Goal: Information Seeking & Learning: Find contact information

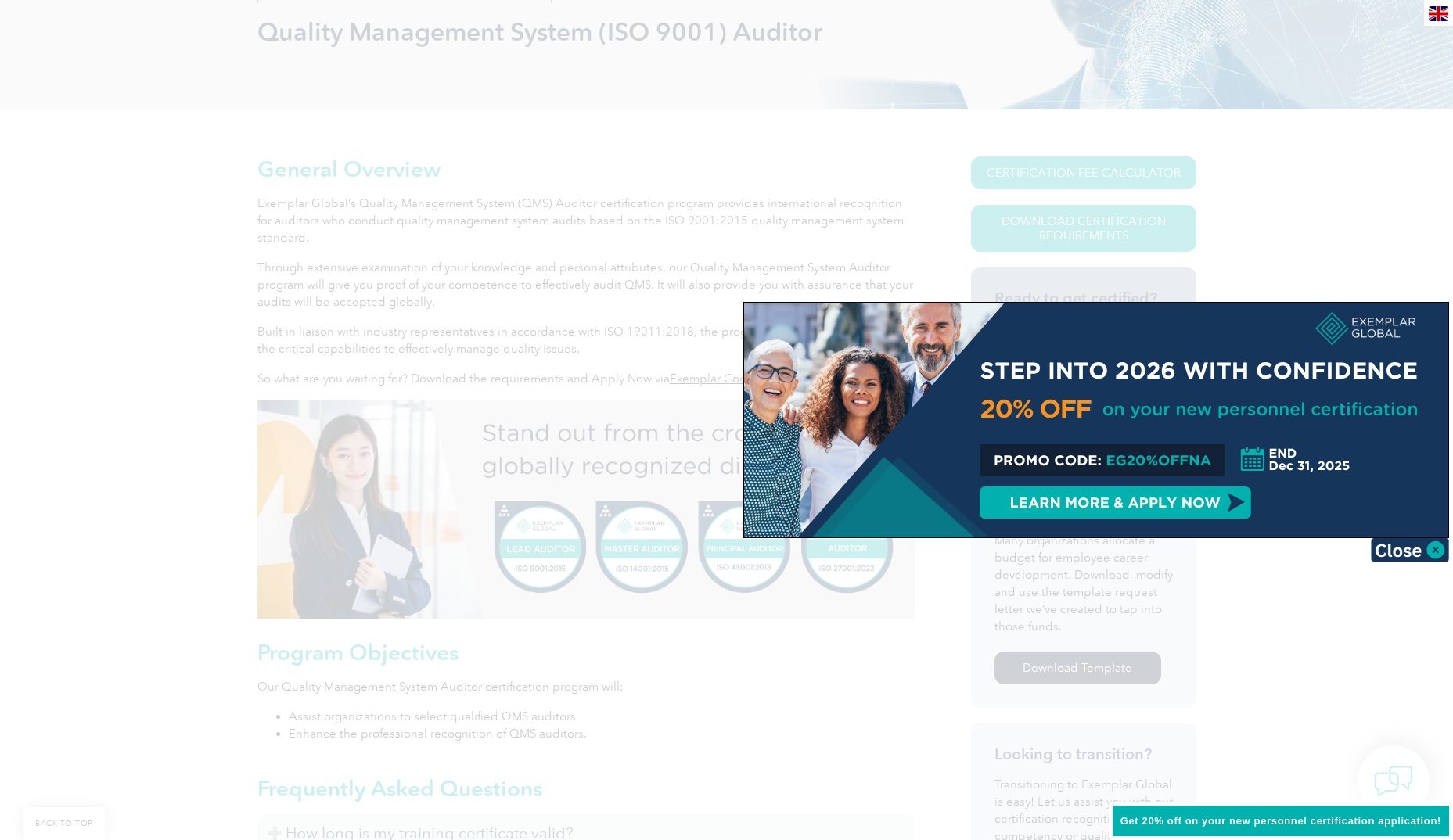
scroll to position [235, 0]
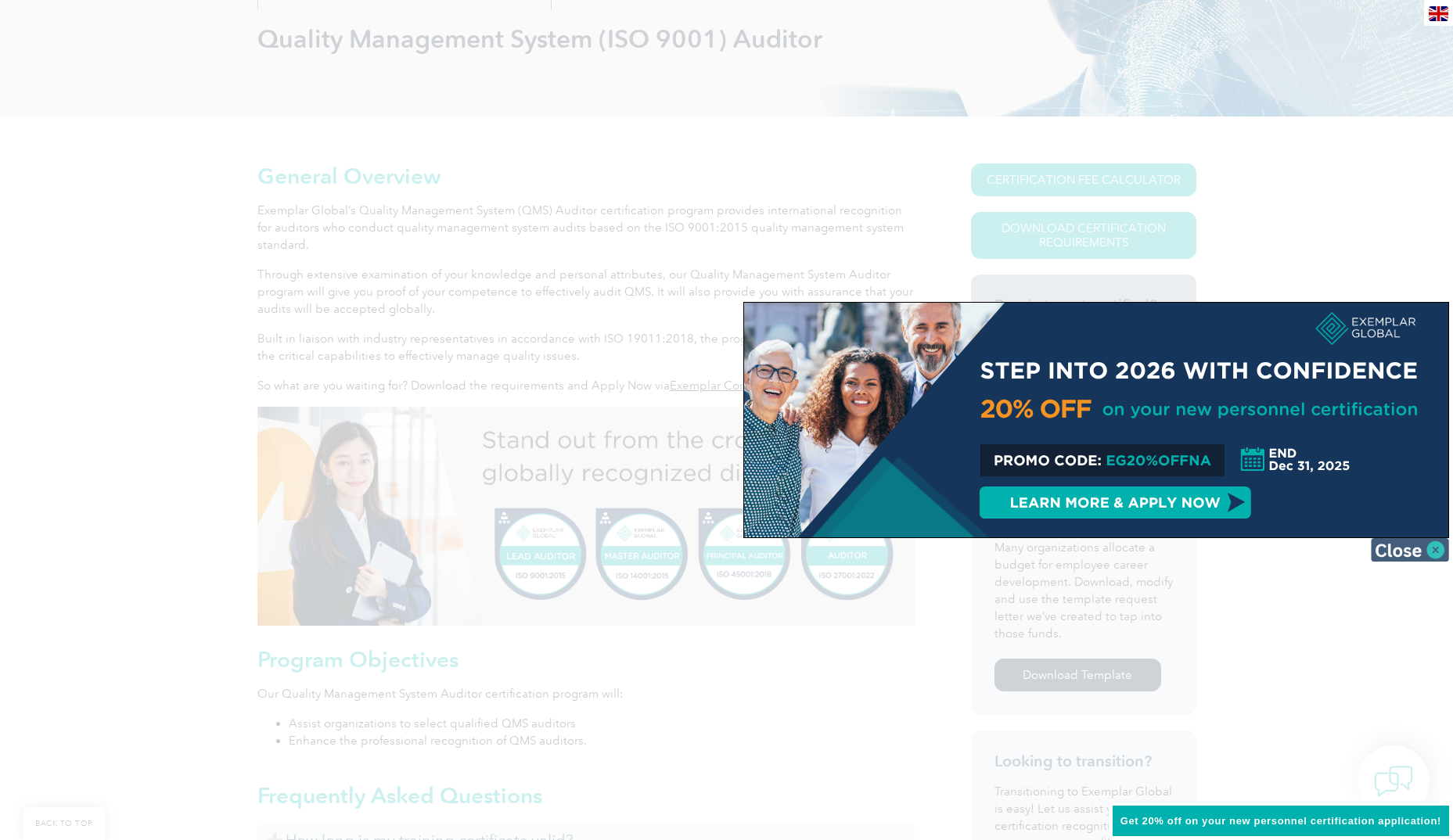
click at [1422, 550] on img at bounding box center [1410, 549] width 78 height 23
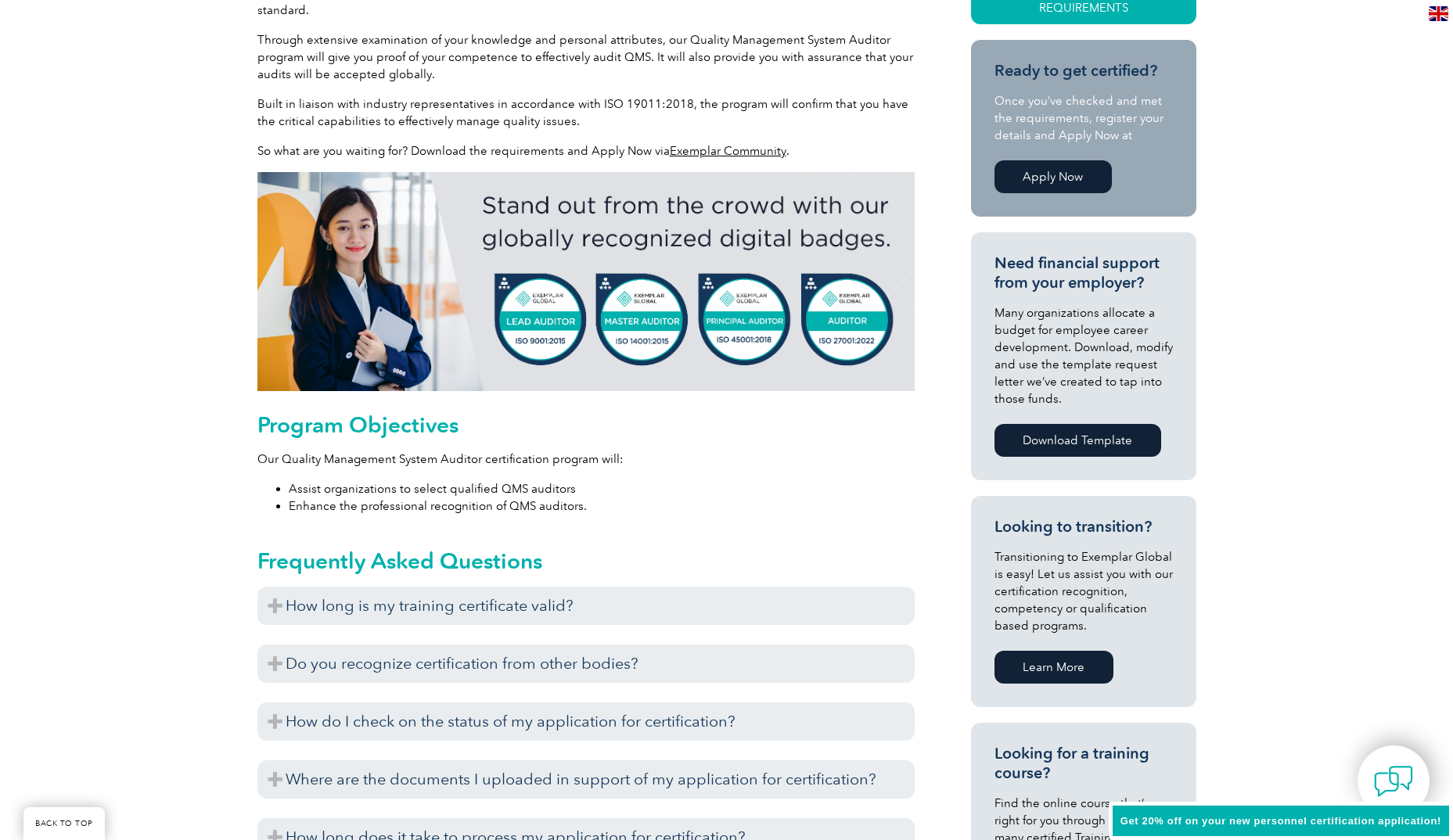
scroll to position [547, 0]
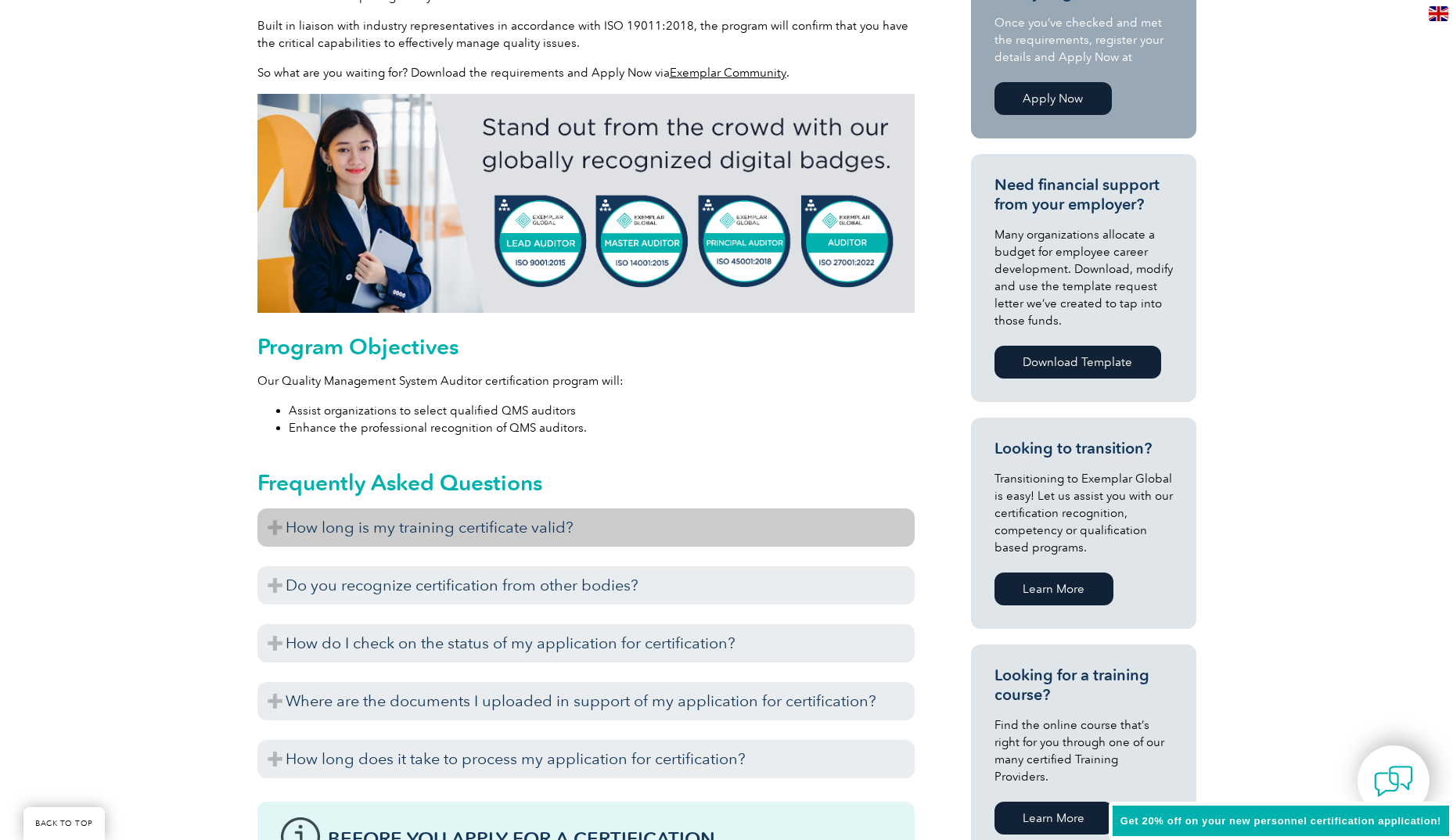
click at [543, 523] on h3 "How long is my training certificate valid?" at bounding box center [586, 527] width 657 height 38
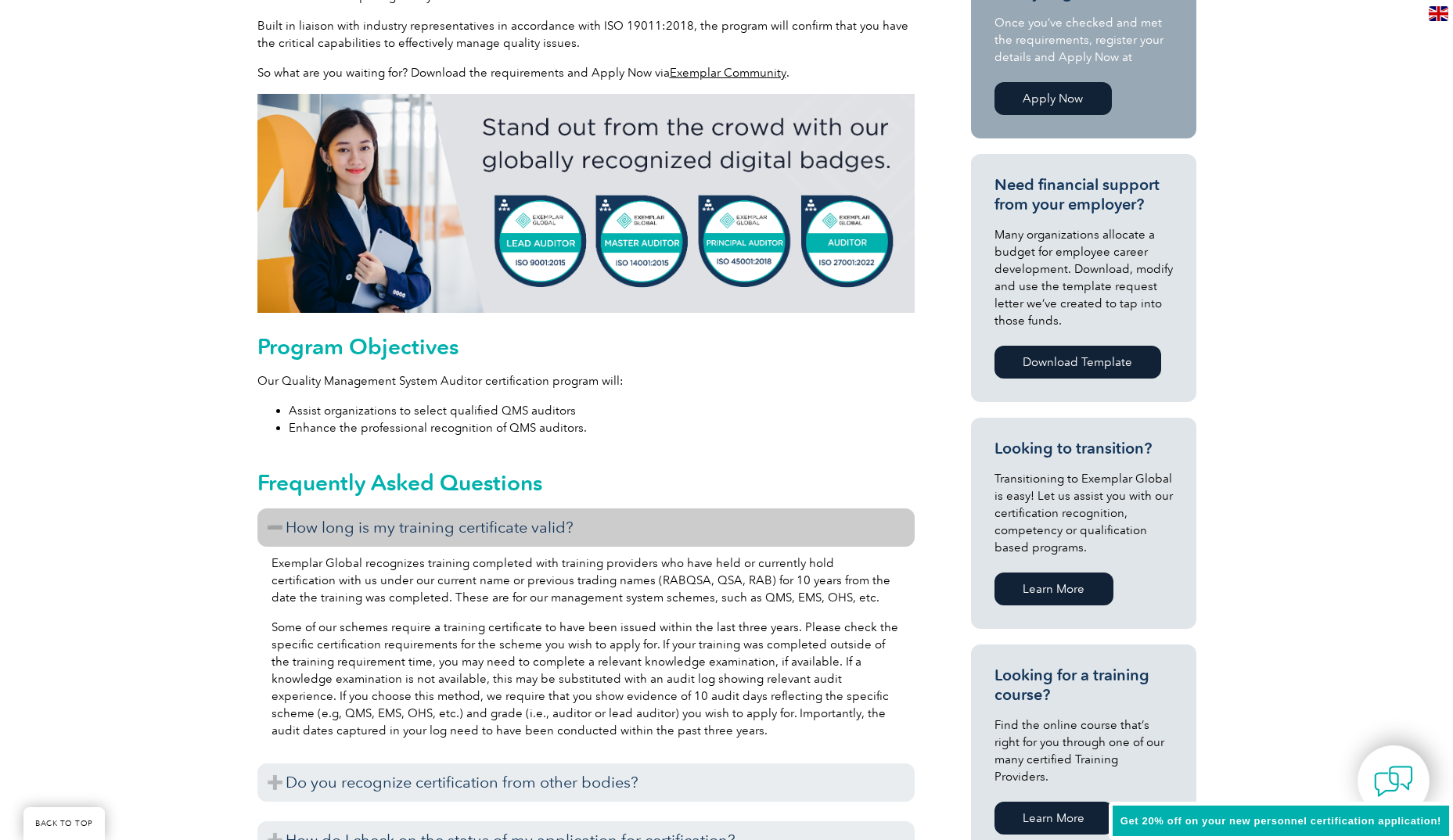
click at [543, 523] on h3 "How long is my training certificate valid?" at bounding box center [586, 527] width 657 height 38
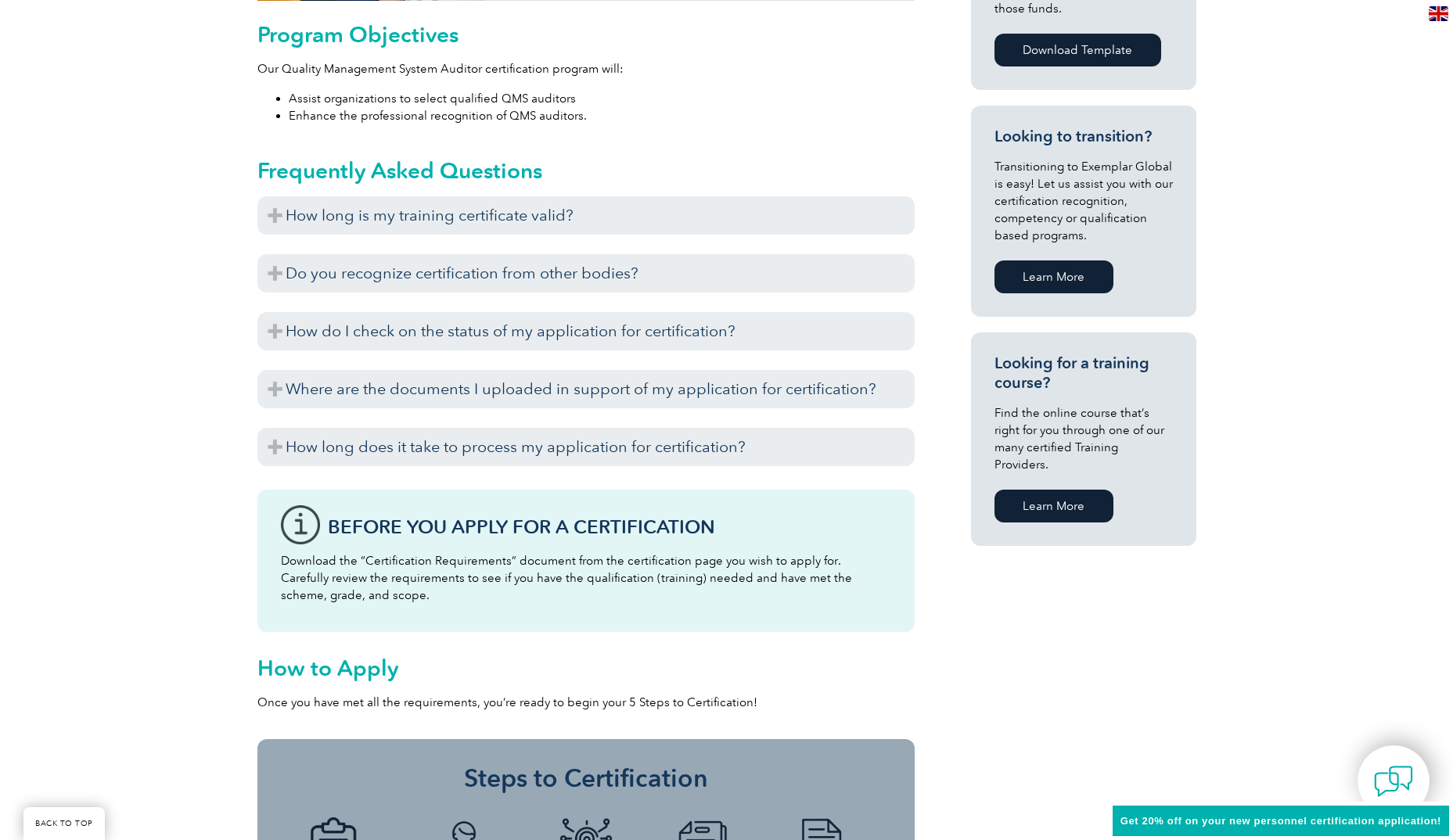
scroll to position [860, 0]
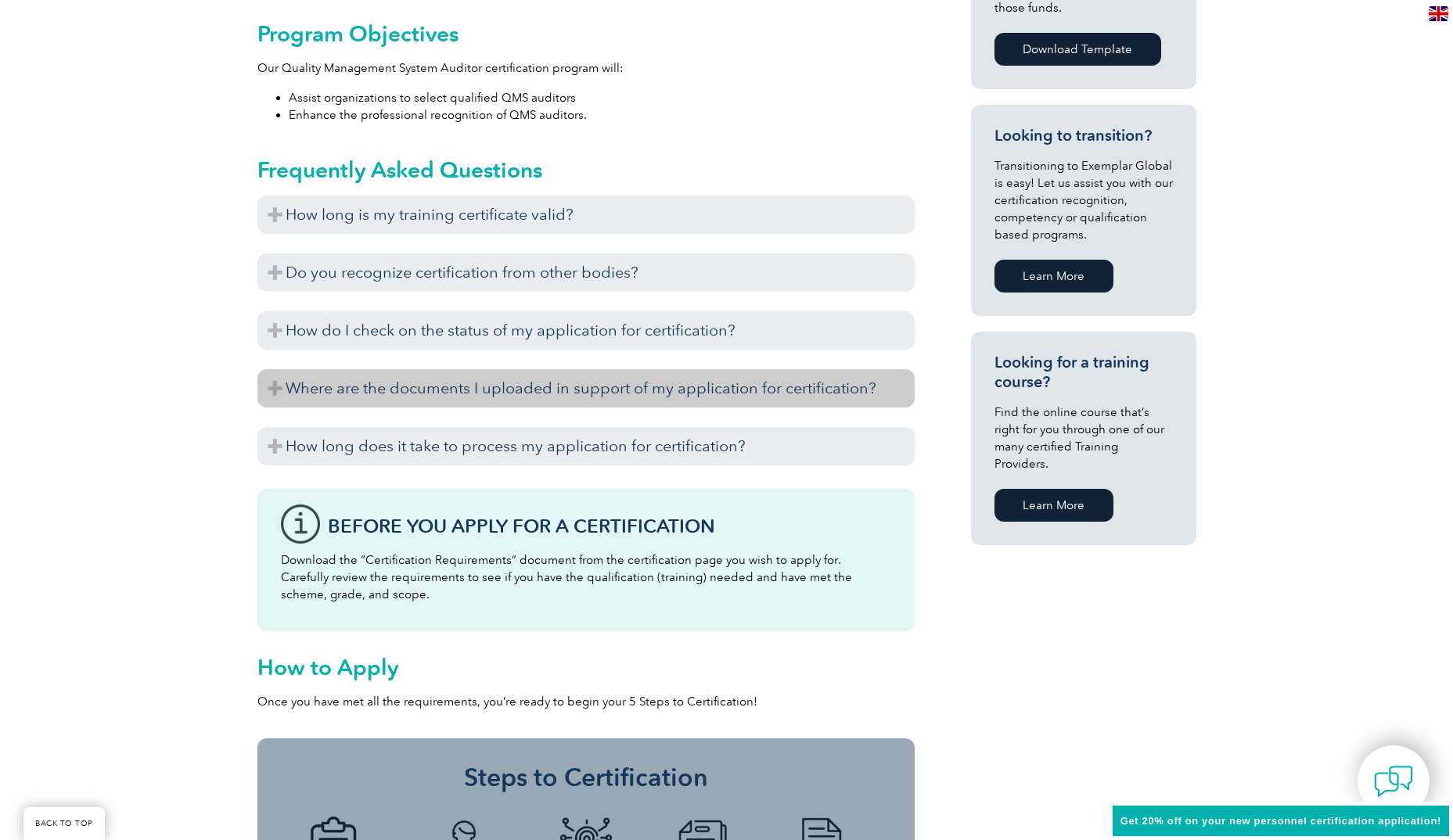
click at [574, 389] on h3 "Where are the documents I uploaded in support of my application for certificati…" at bounding box center [586, 388] width 657 height 38
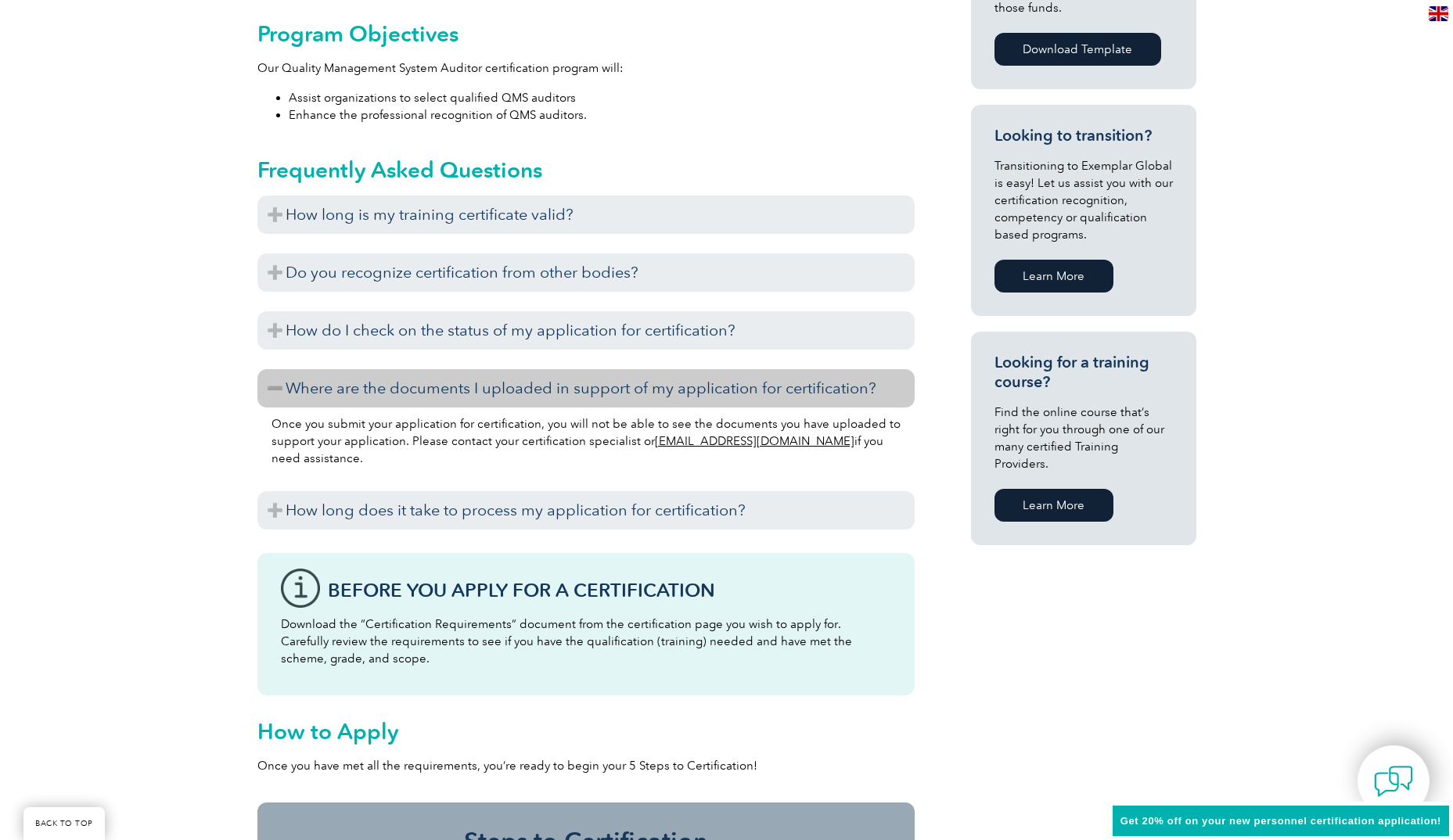
click at [574, 389] on h3 "Where are the documents I uploaded in support of my application for certificati…" at bounding box center [586, 388] width 657 height 38
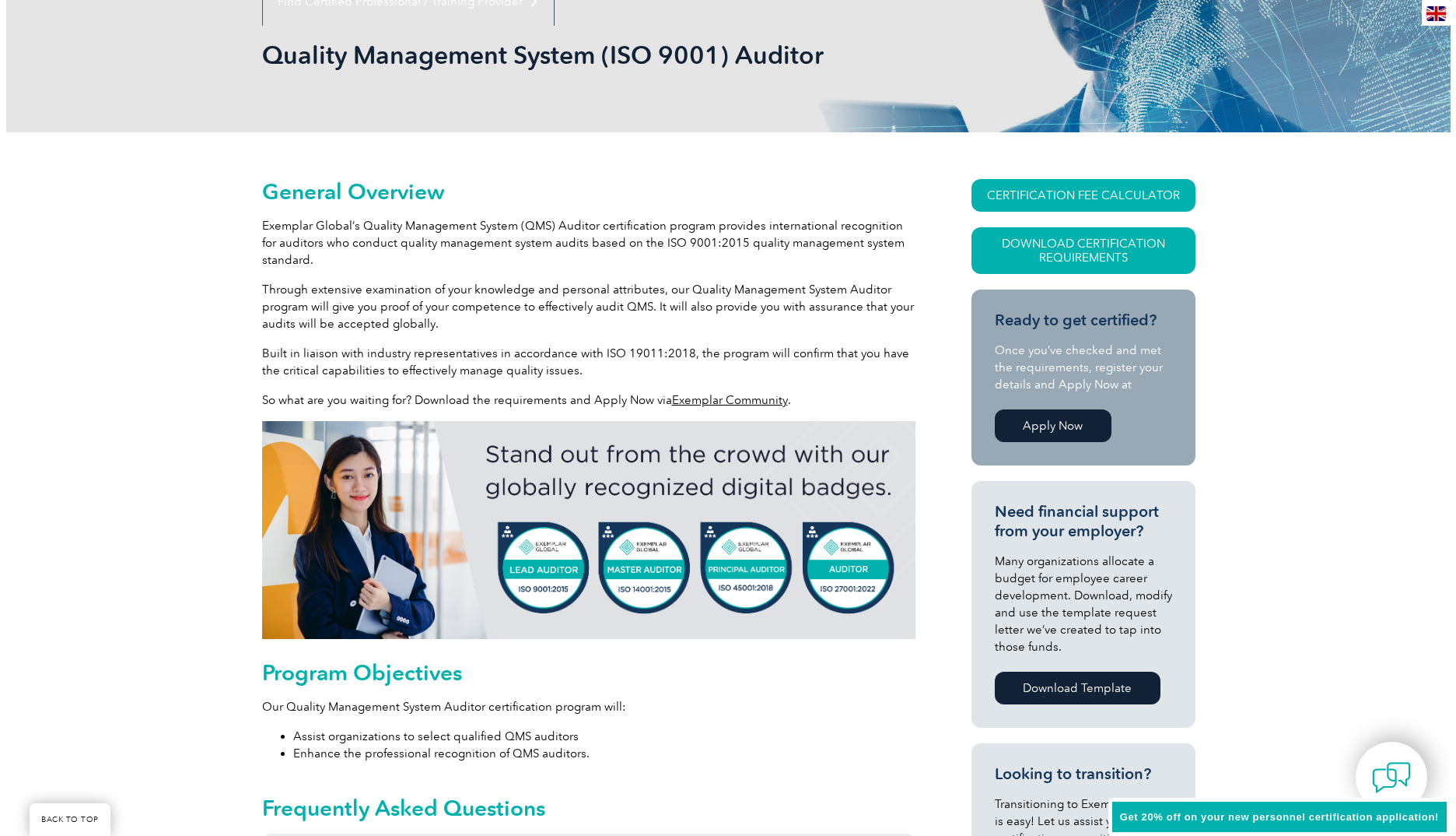
scroll to position [153, 0]
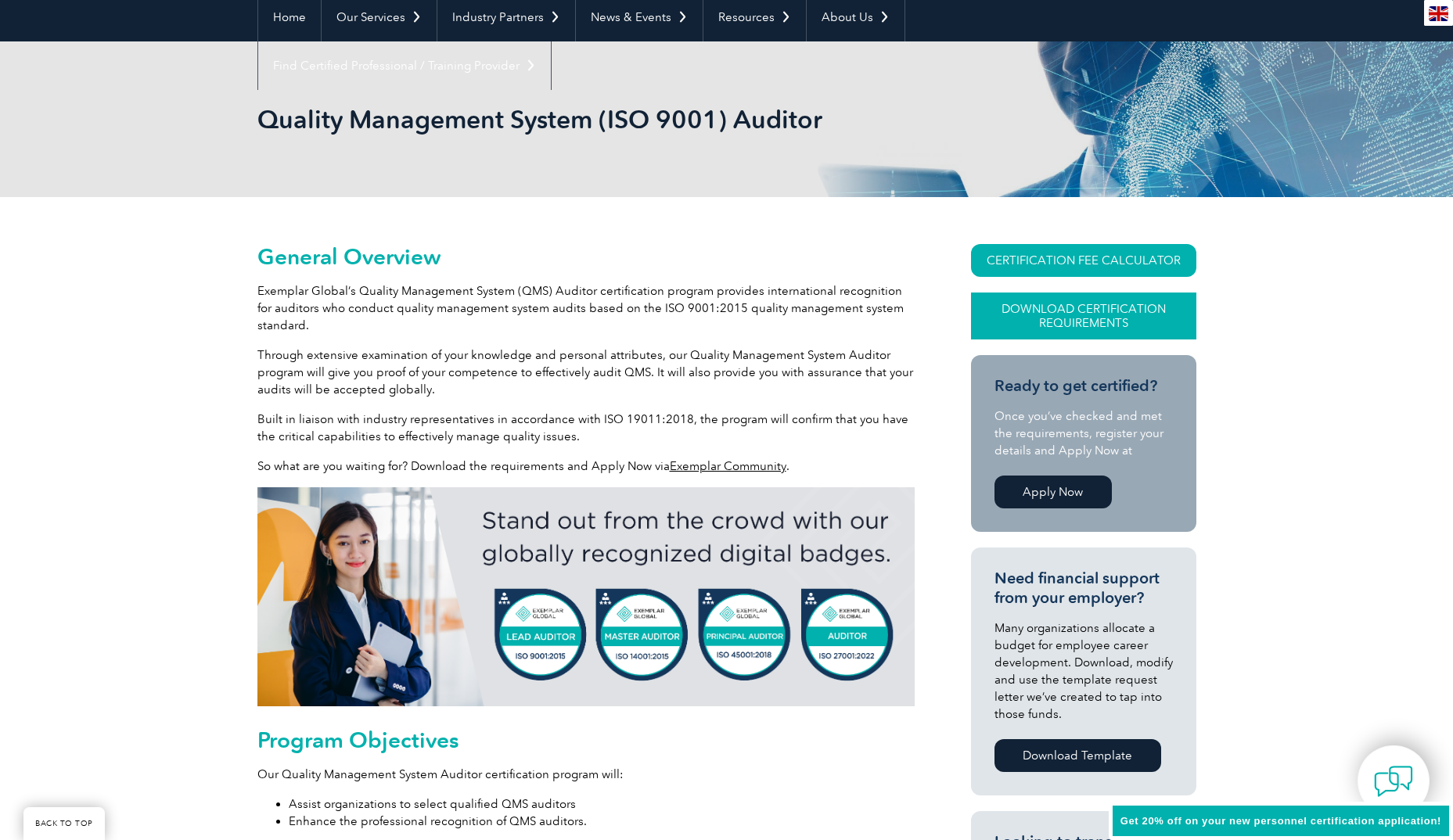
click at [1040, 321] on link "Download Certification Requirements" at bounding box center [1083, 316] width 225 height 47
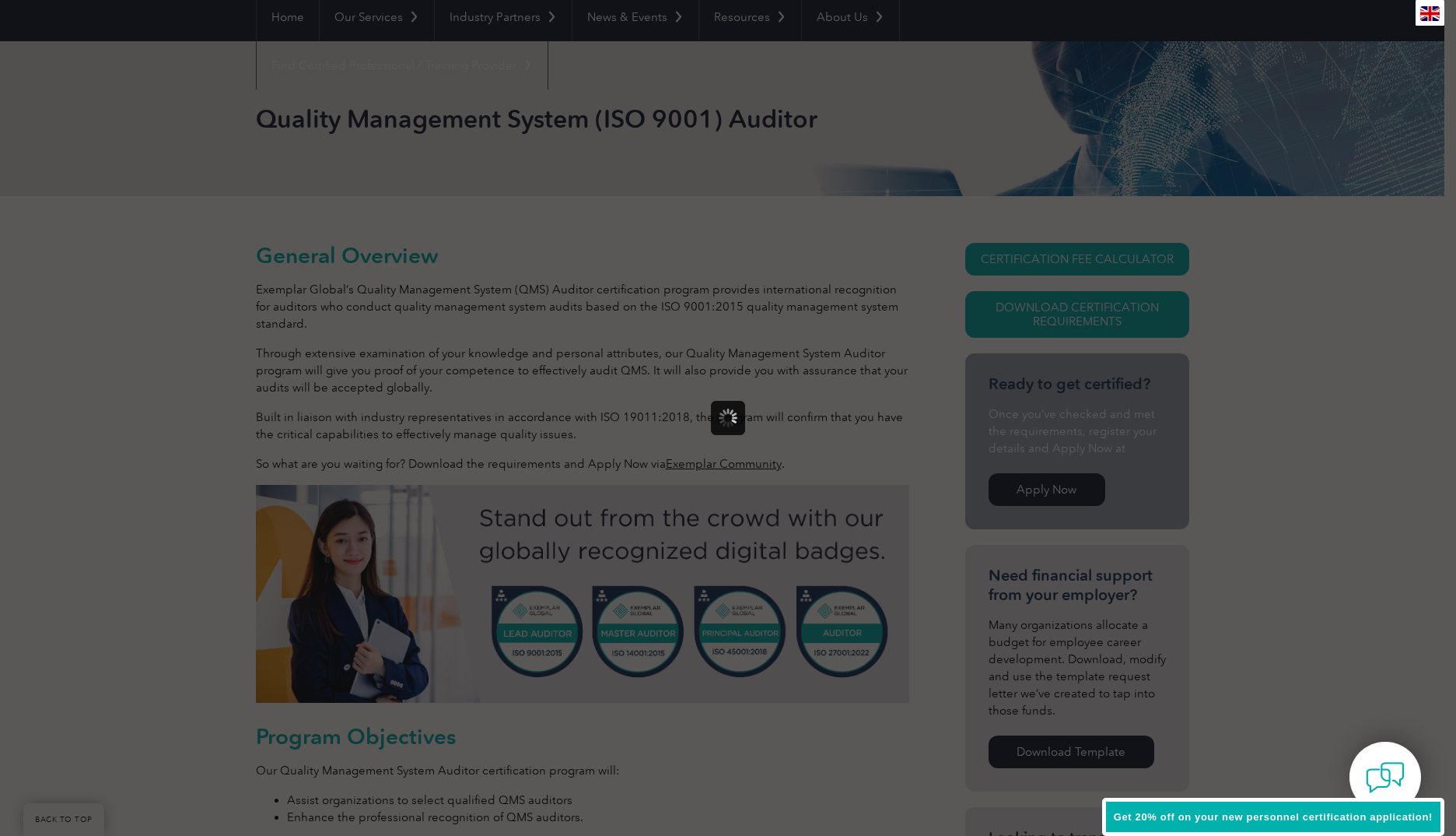
scroll to position [0, 0]
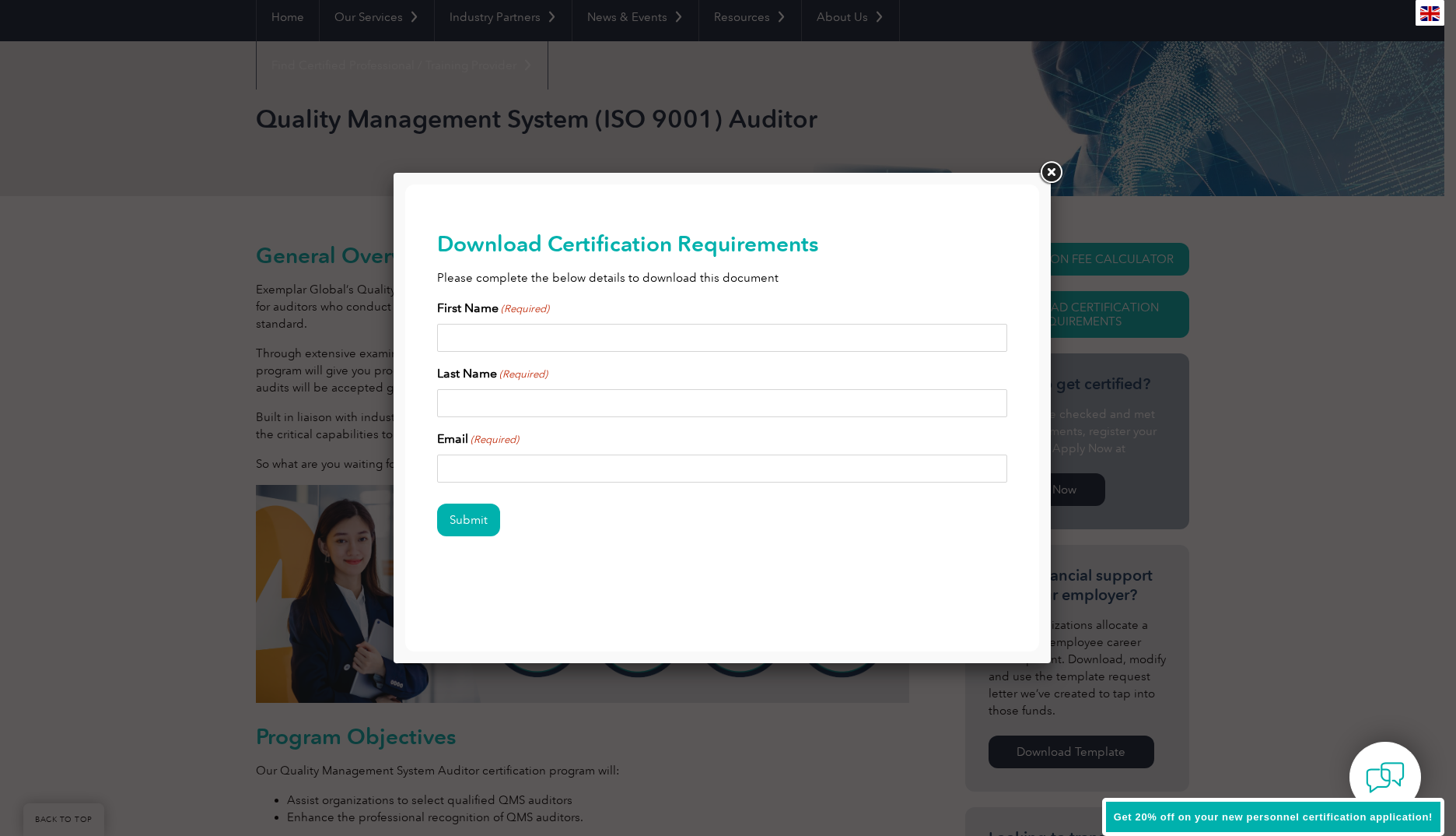
click at [548, 332] on input "First Name (Required)" at bounding box center [722, 338] width 571 height 28
type input "Miriam"
type input "Weston"
type input "MUWY@novonordisk.com"
click at [468, 520] on input "Submit" at bounding box center [468, 520] width 63 height 33
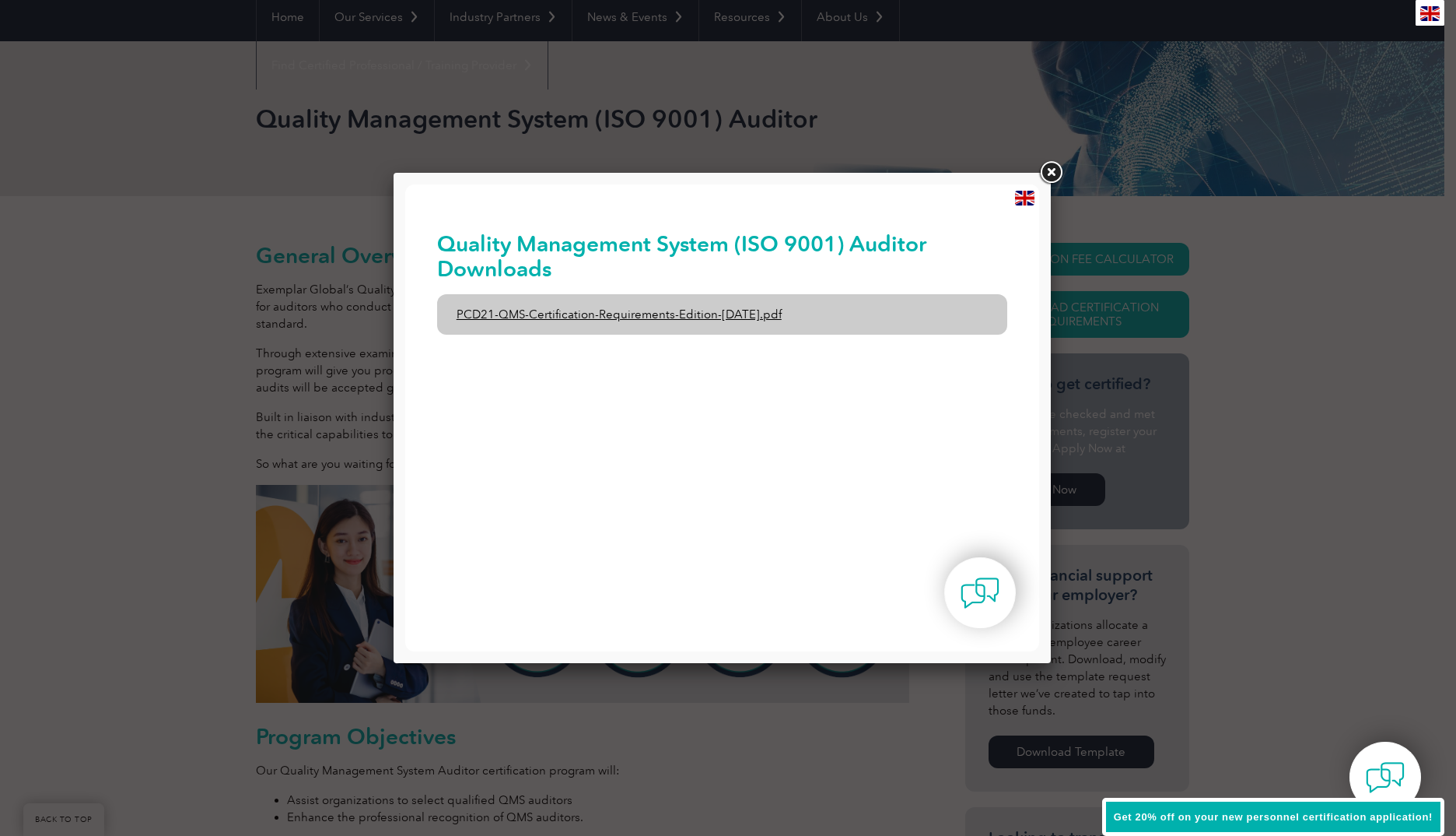
click at [667, 314] on link "PCD21-QMS-Certification-Requirements-Edition-2-April-2022.pdf" at bounding box center [722, 314] width 571 height 41
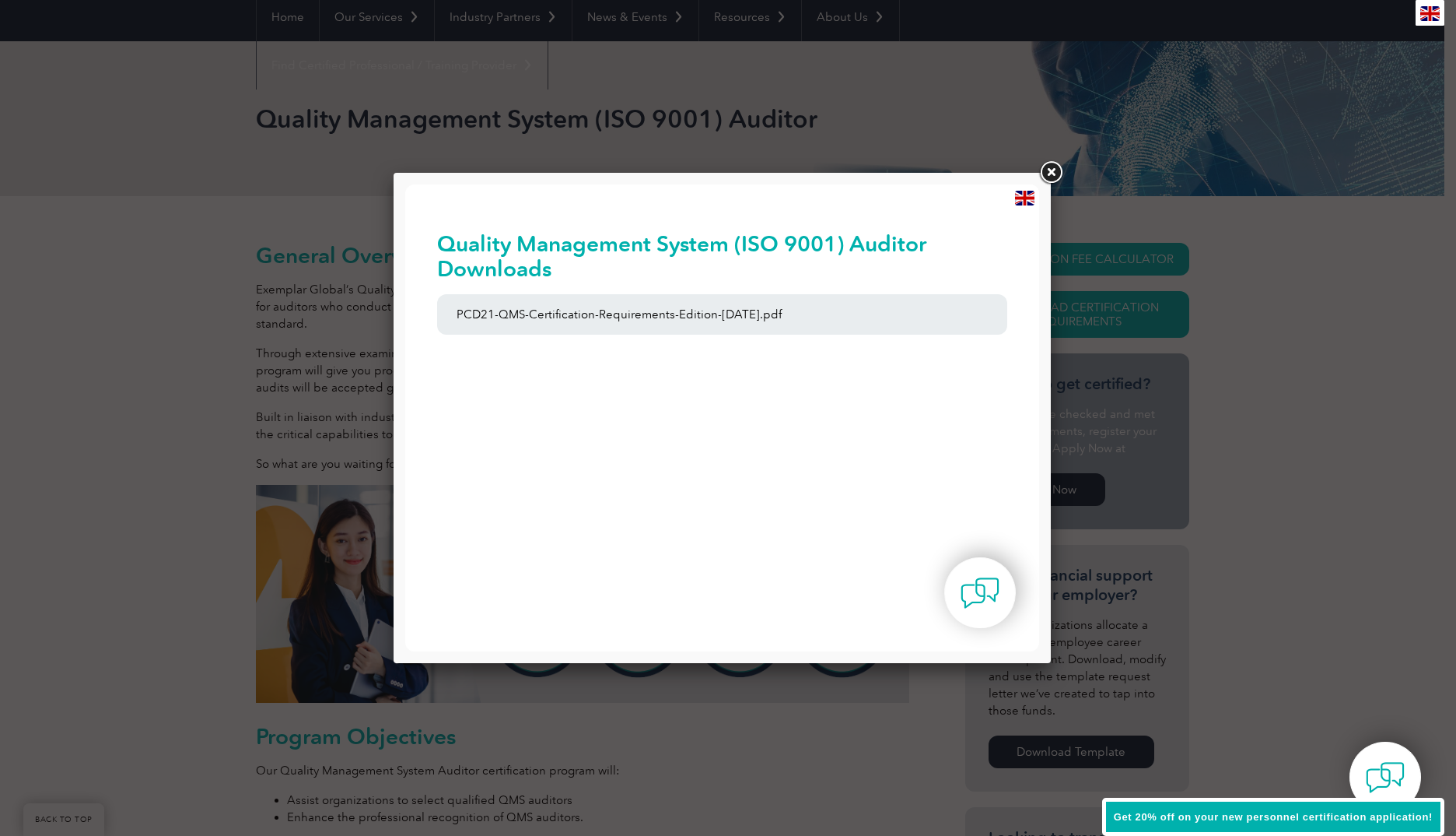
click at [1051, 163] on link at bounding box center [1051, 173] width 28 height 28
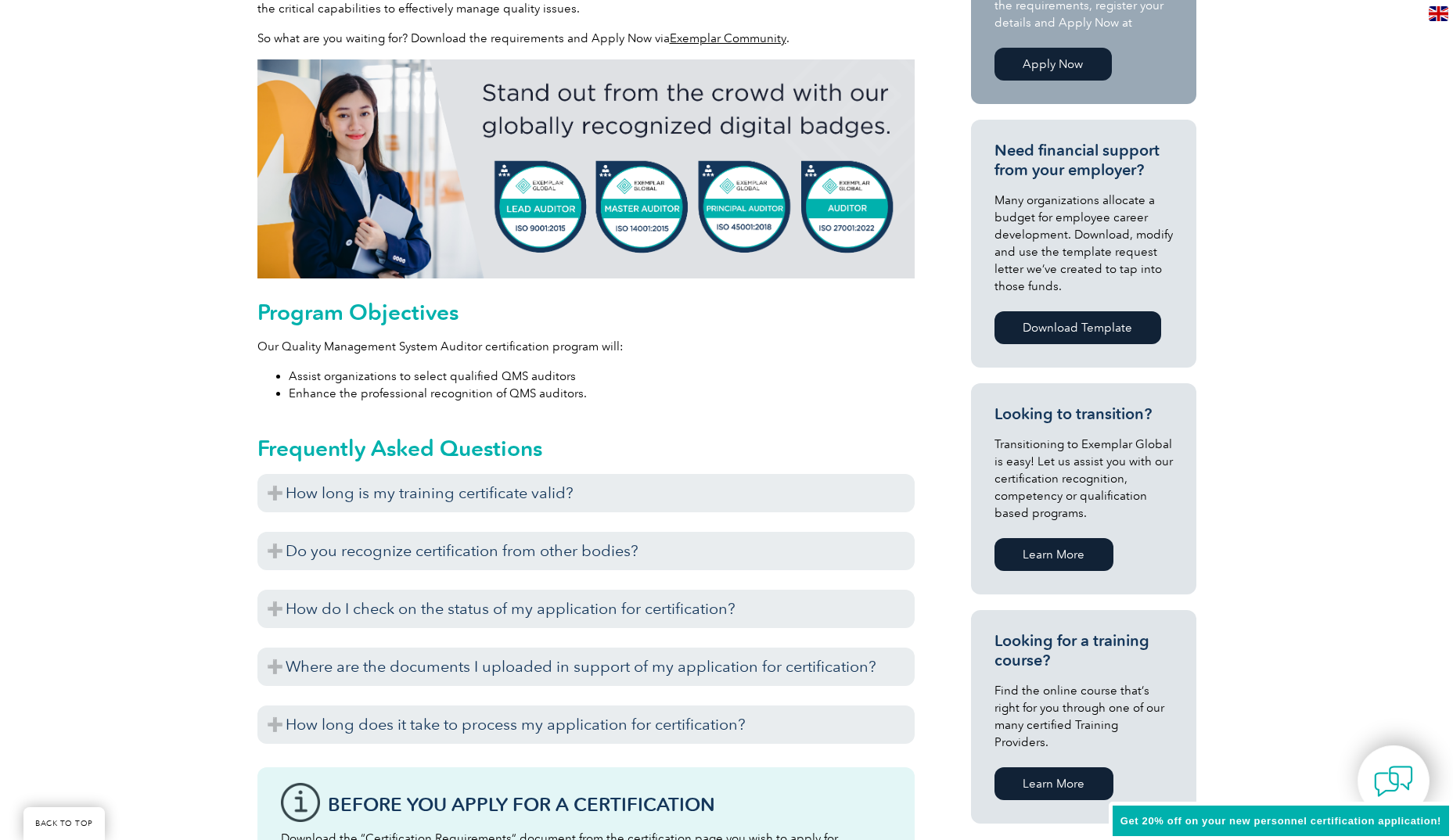
scroll to position [780, 0]
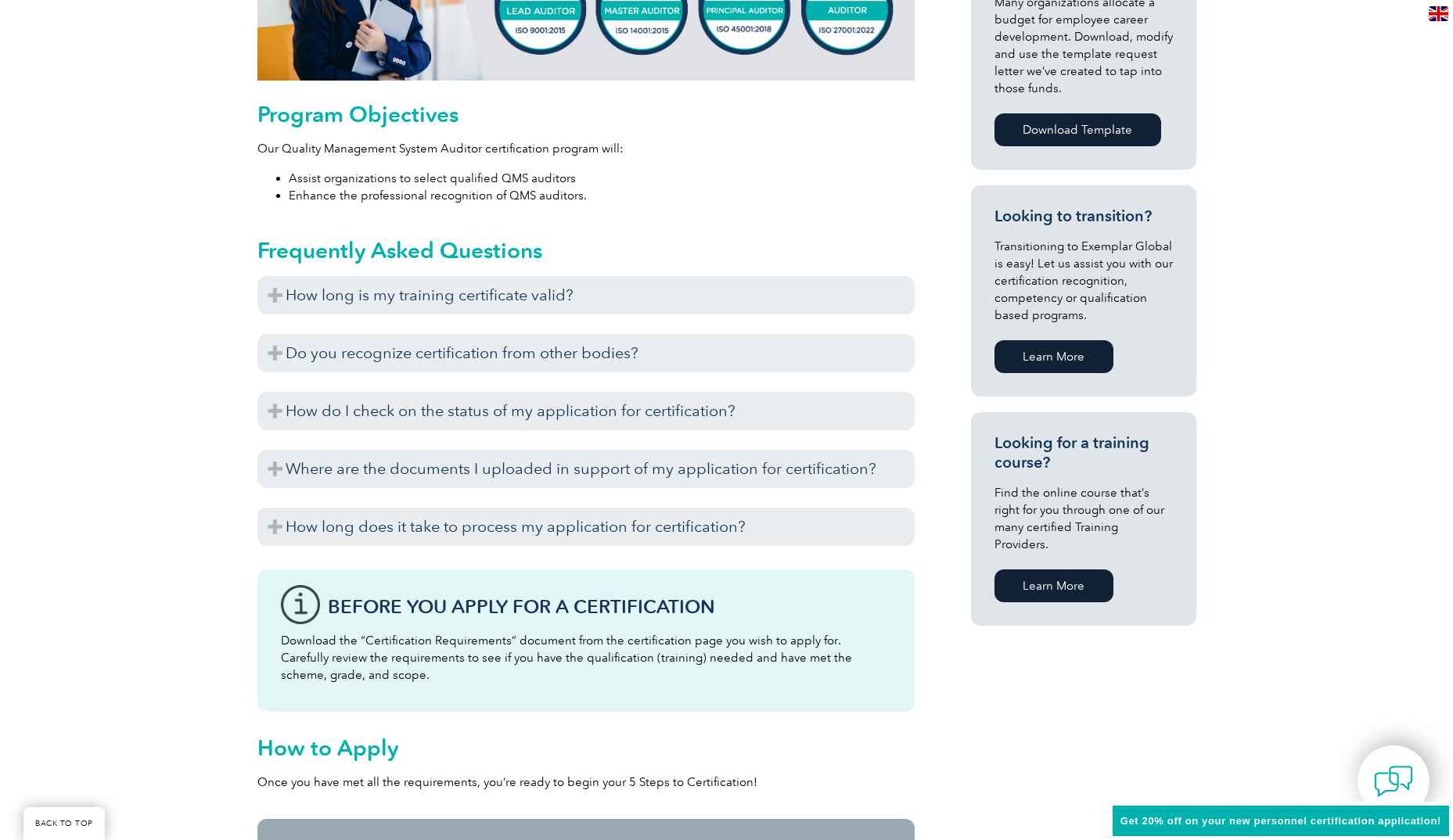
click at [1040, 569] on link "Learn More" at bounding box center [1053, 585] width 119 height 33
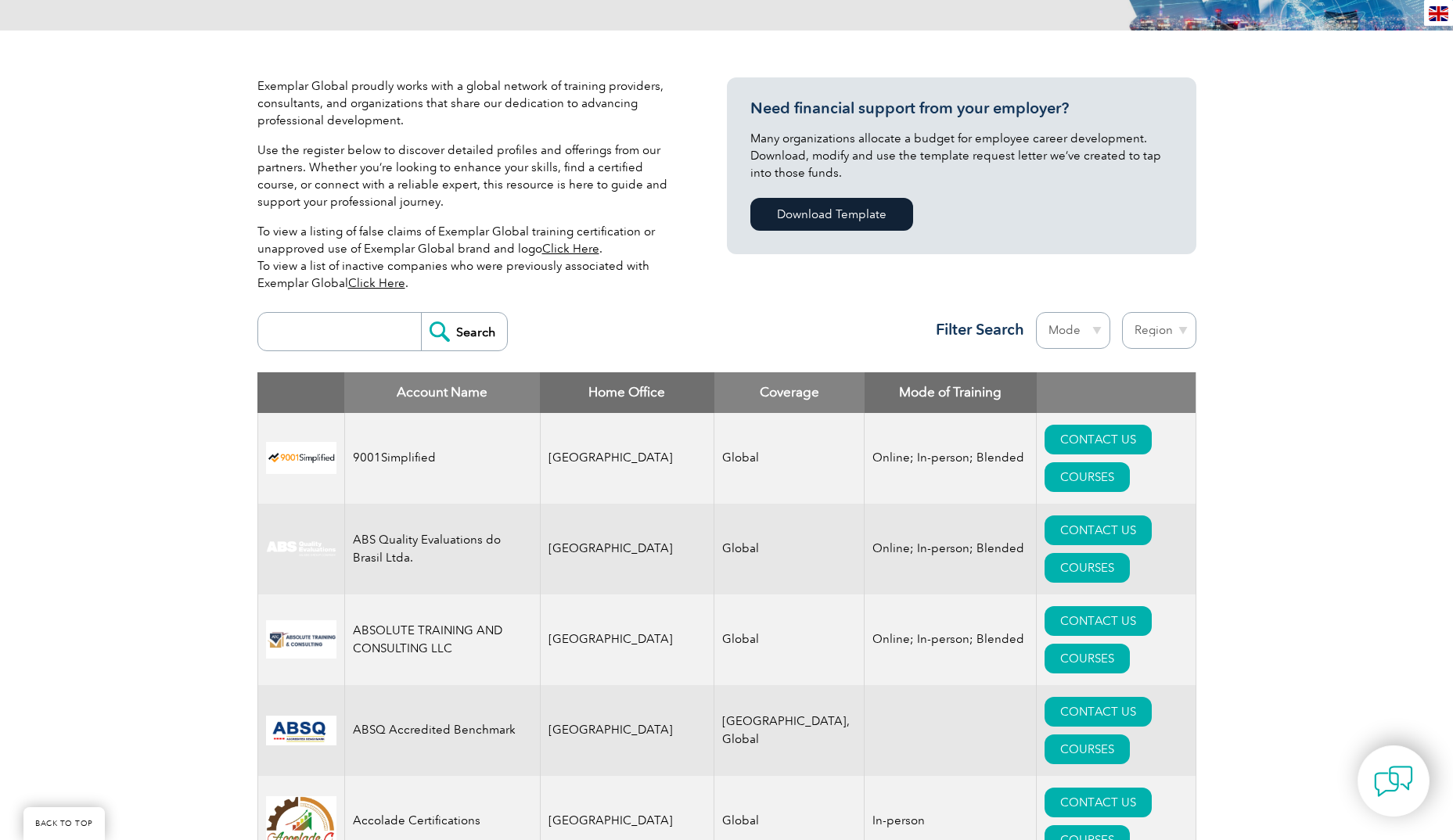
scroll to position [313, 0]
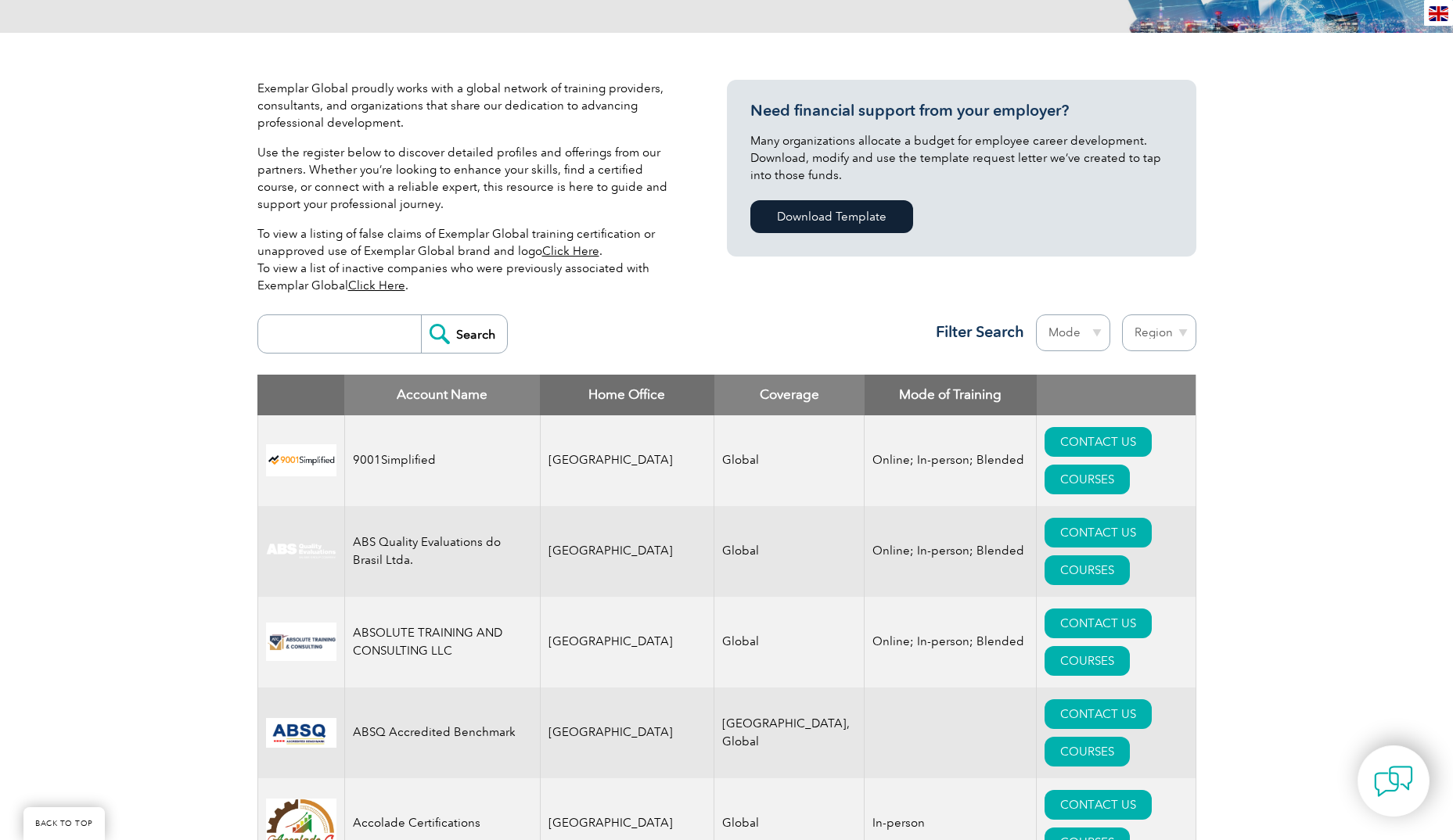
click at [294, 336] on input "search" at bounding box center [343, 334] width 155 height 37
type input "ireland"
click at [463, 335] on input "Search" at bounding box center [463, 334] width 86 height 37
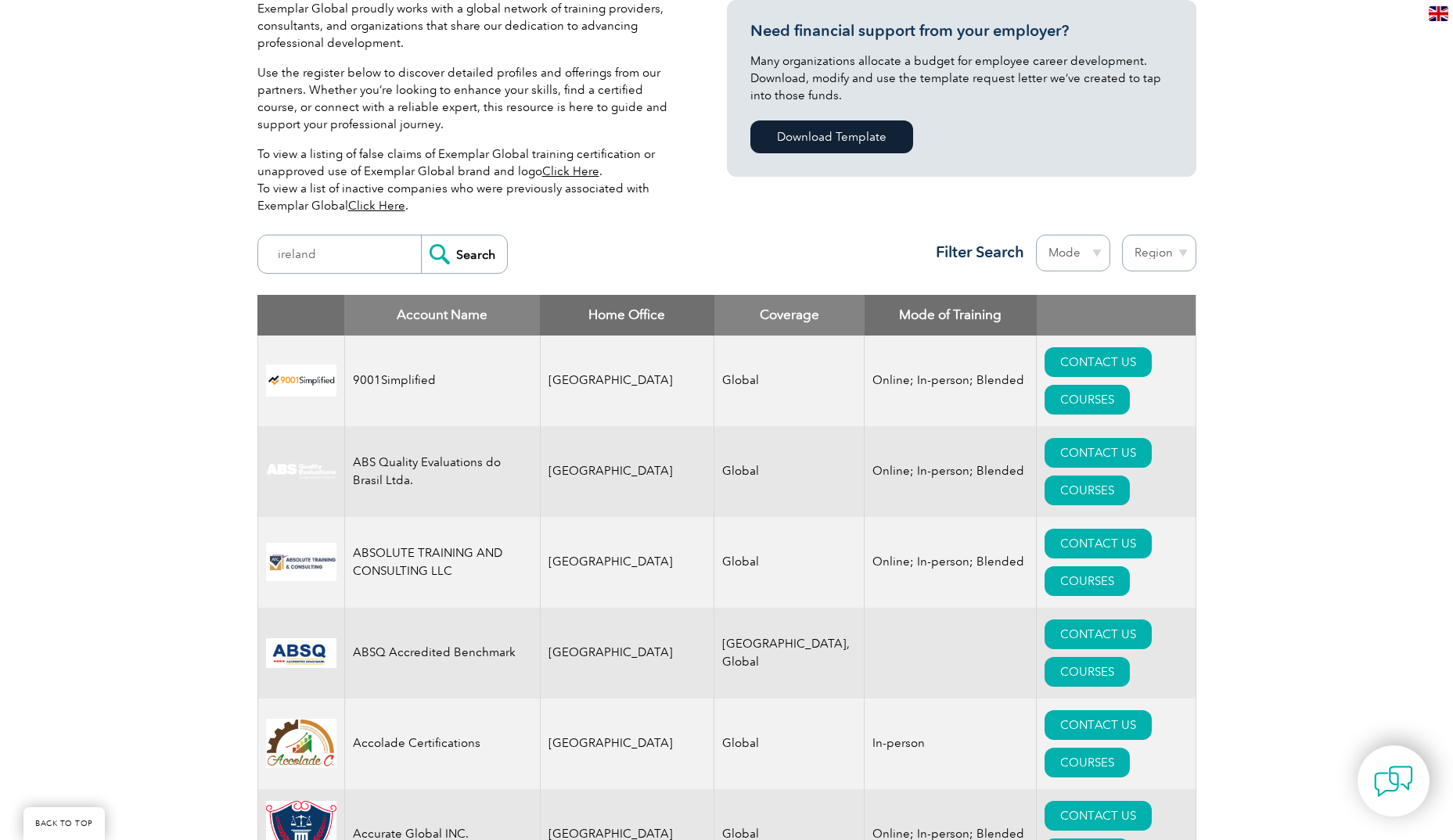
scroll to position [391, 0]
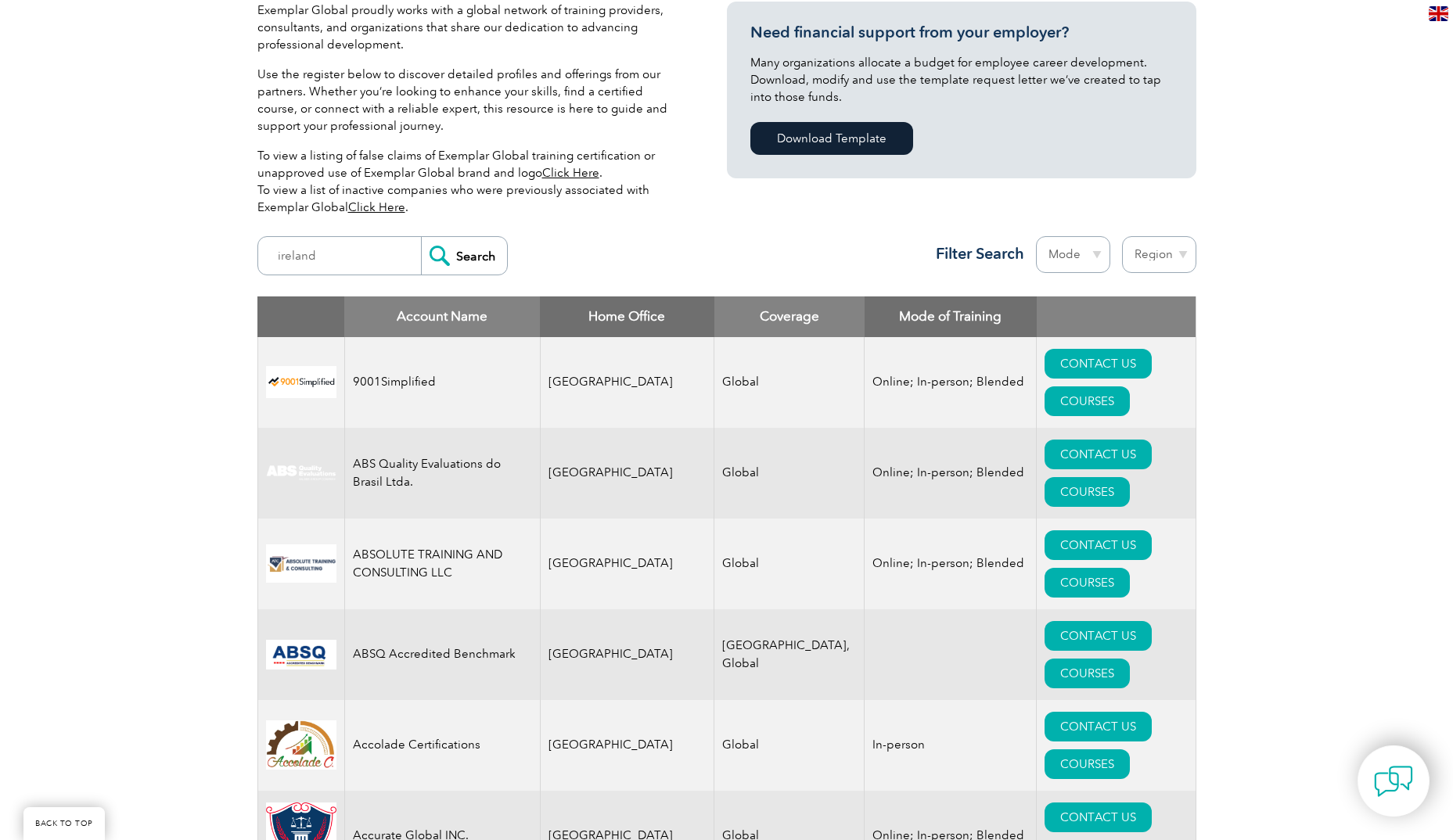
click at [1183, 255] on select "Region [GEOGRAPHIC_DATA] [GEOGRAPHIC_DATA] [GEOGRAPHIC_DATA] [GEOGRAPHIC_DATA] …" at bounding box center [1159, 255] width 75 height 36
select select "[GEOGRAPHIC_DATA]"
click at [1122, 236] on select "Region [GEOGRAPHIC_DATA] [GEOGRAPHIC_DATA] [GEOGRAPHIC_DATA] [GEOGRAPHIC_DATA] …" at bounding box center [1159, 255] width 75 height 36
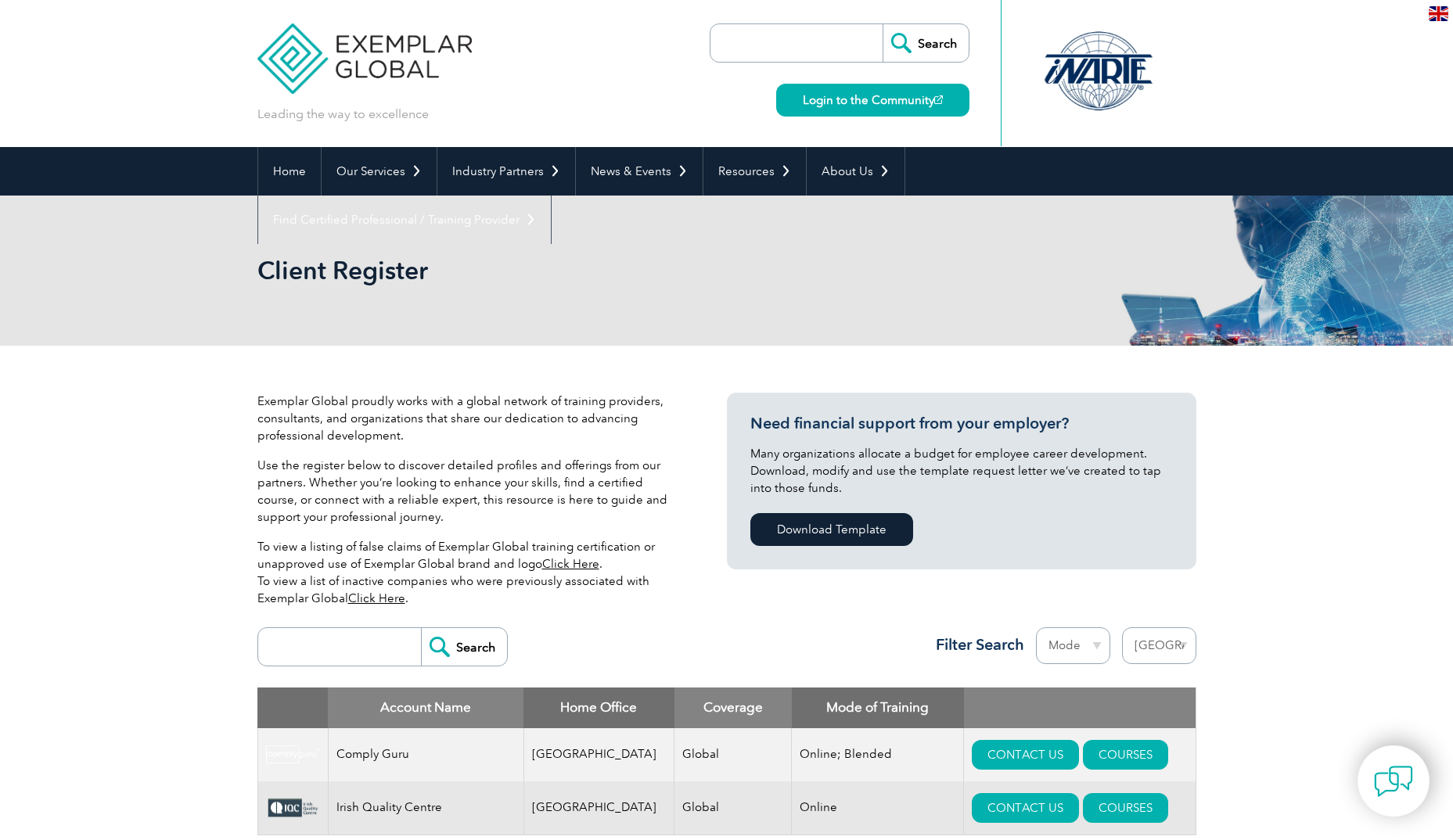
select select "[GEOGRAPHIC_DATA]"
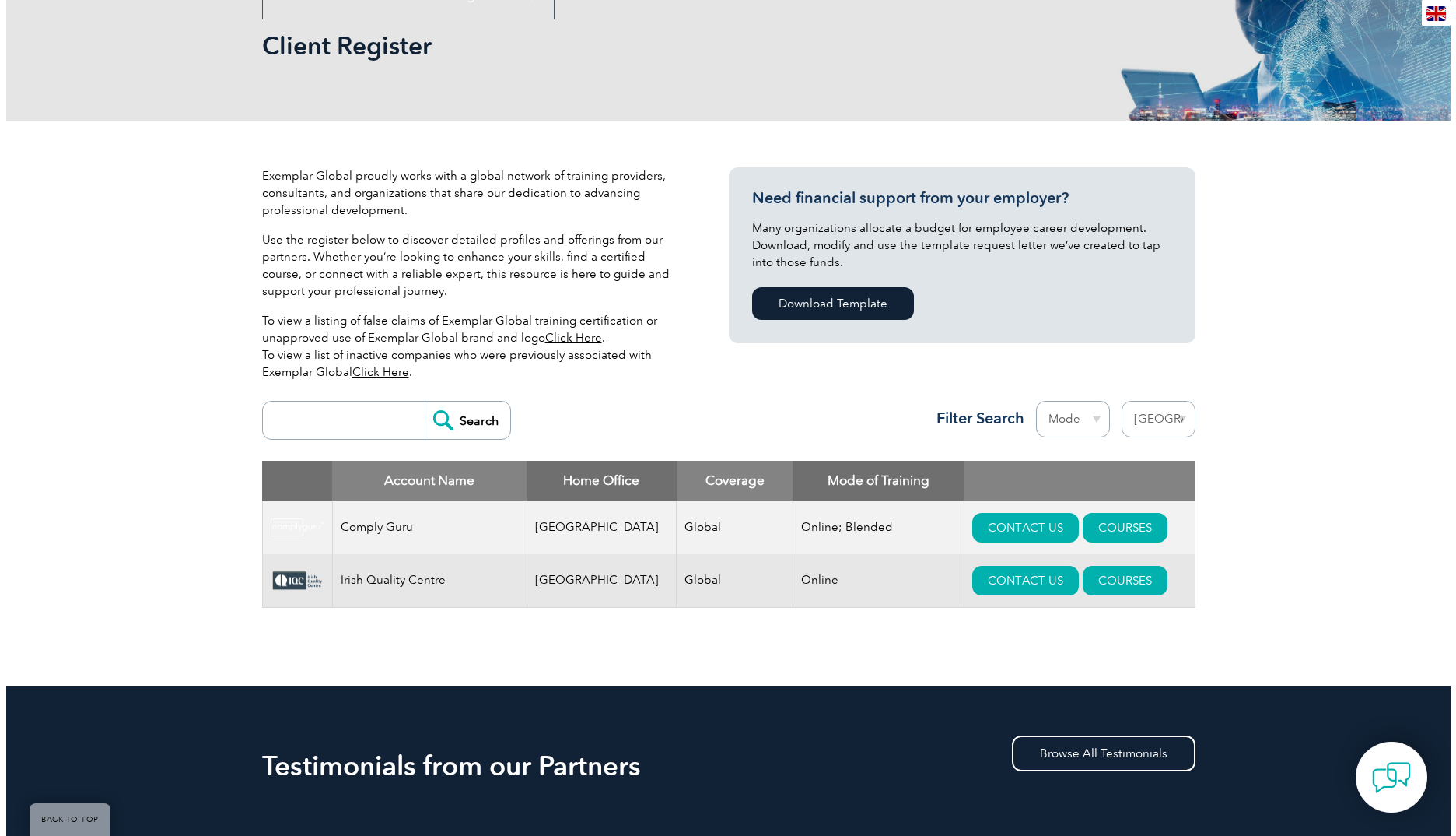
scroll to position [233, 0]
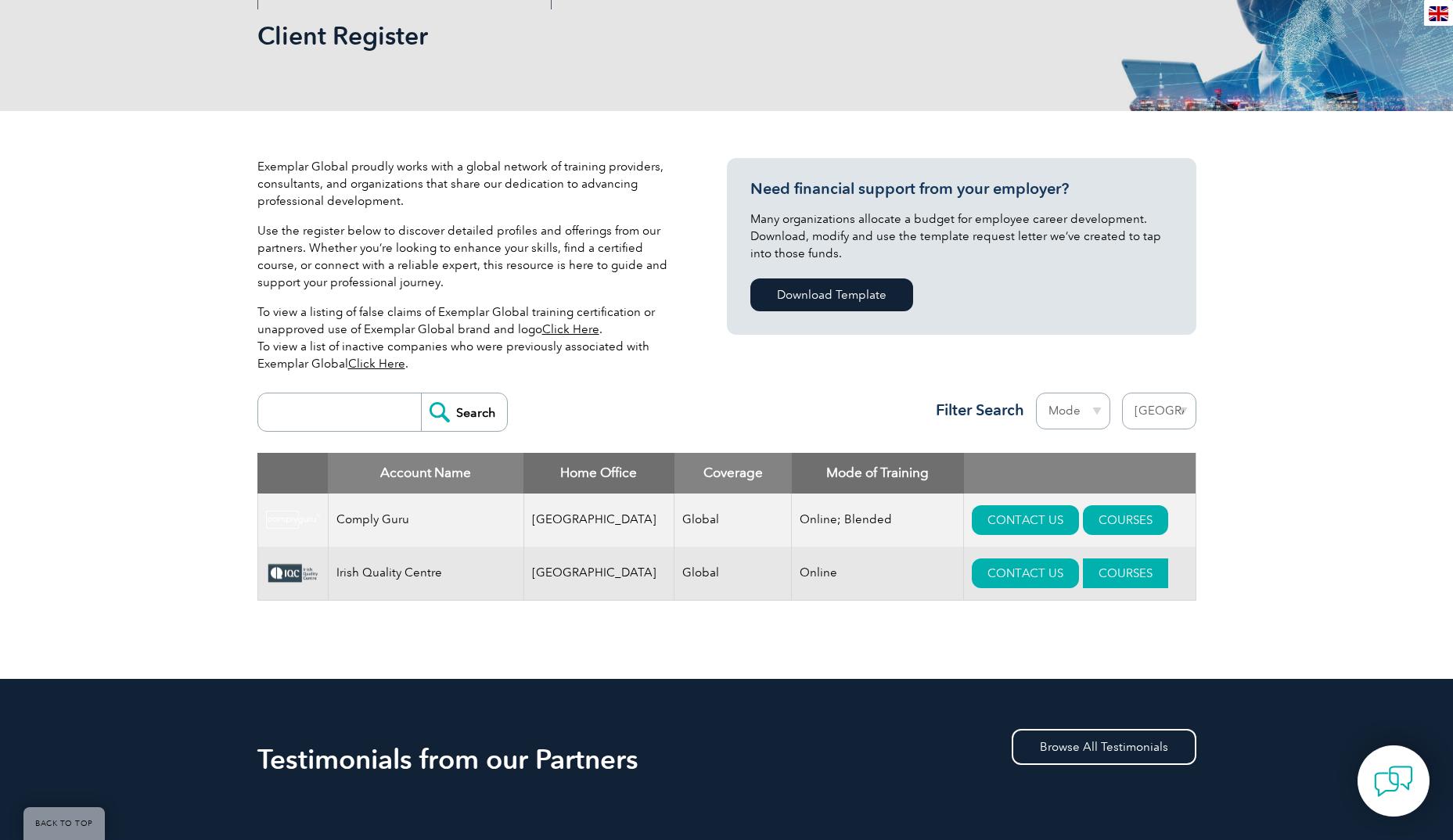
click at [1101, 573] on link "COURSES" at bounding box center [1125, 573] width 85 height 30
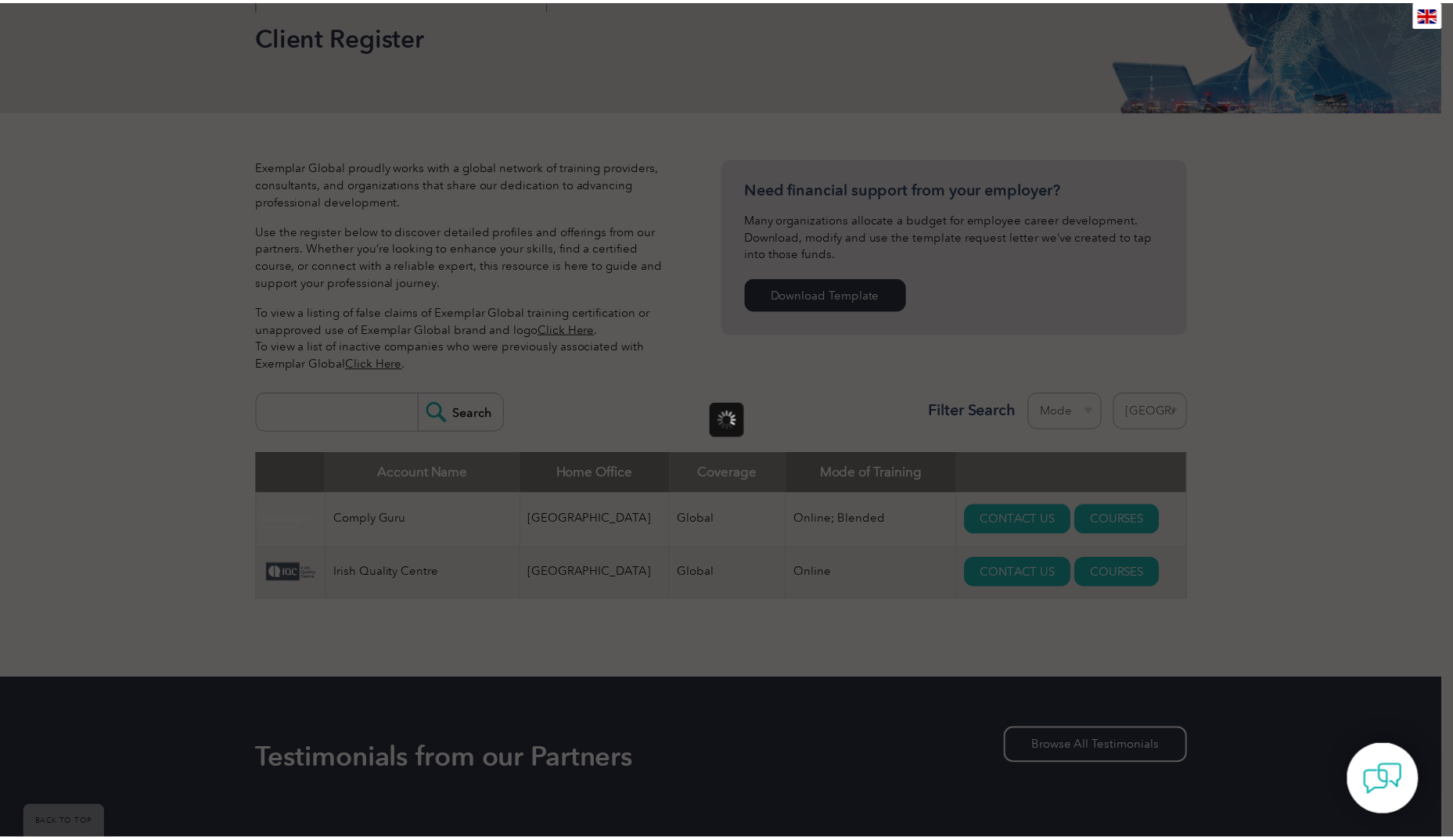
scroll to position [0, 0]
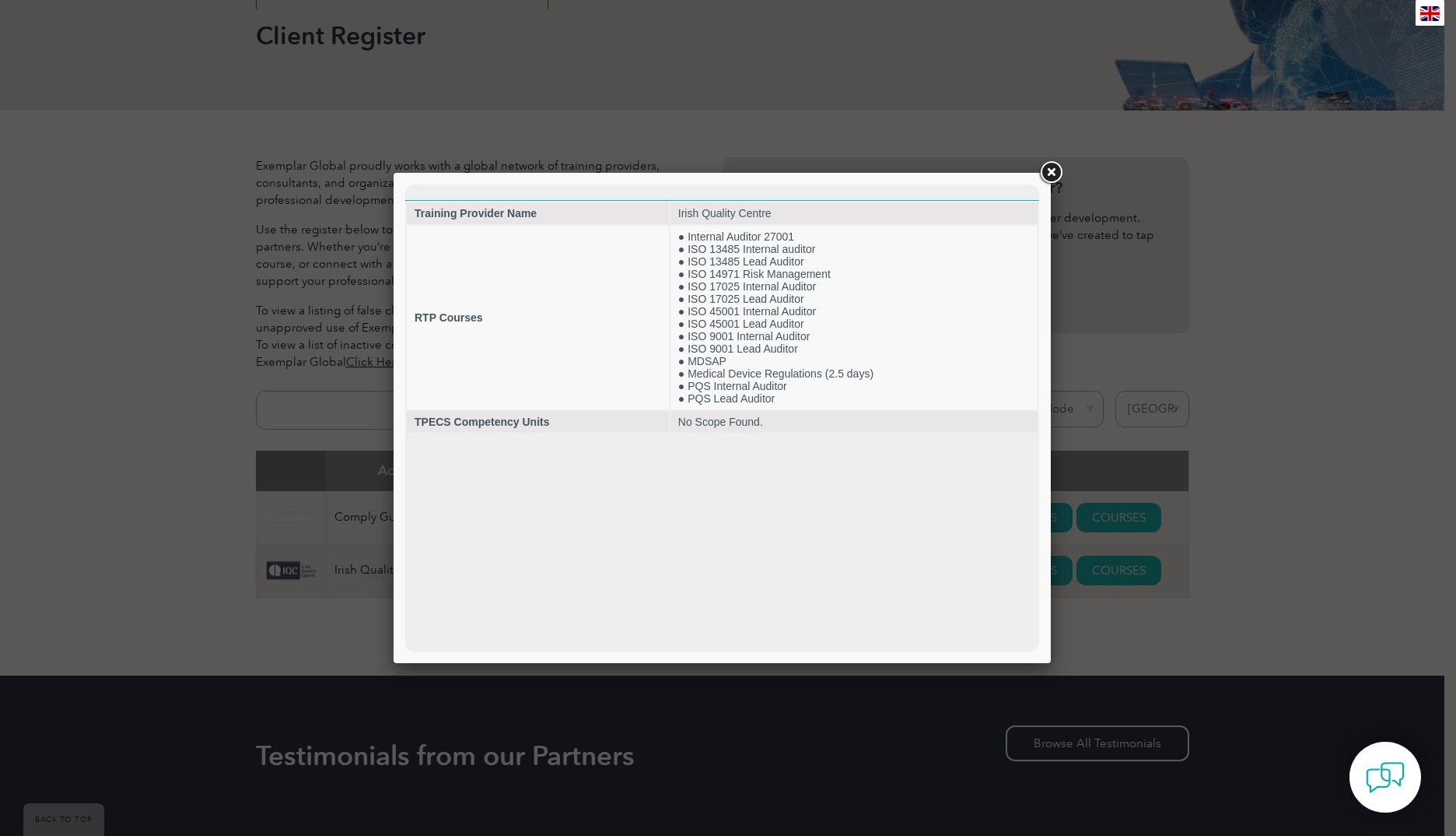
click at [1054, 177] on link at bounding box center [1051, 173] width 28 height 28
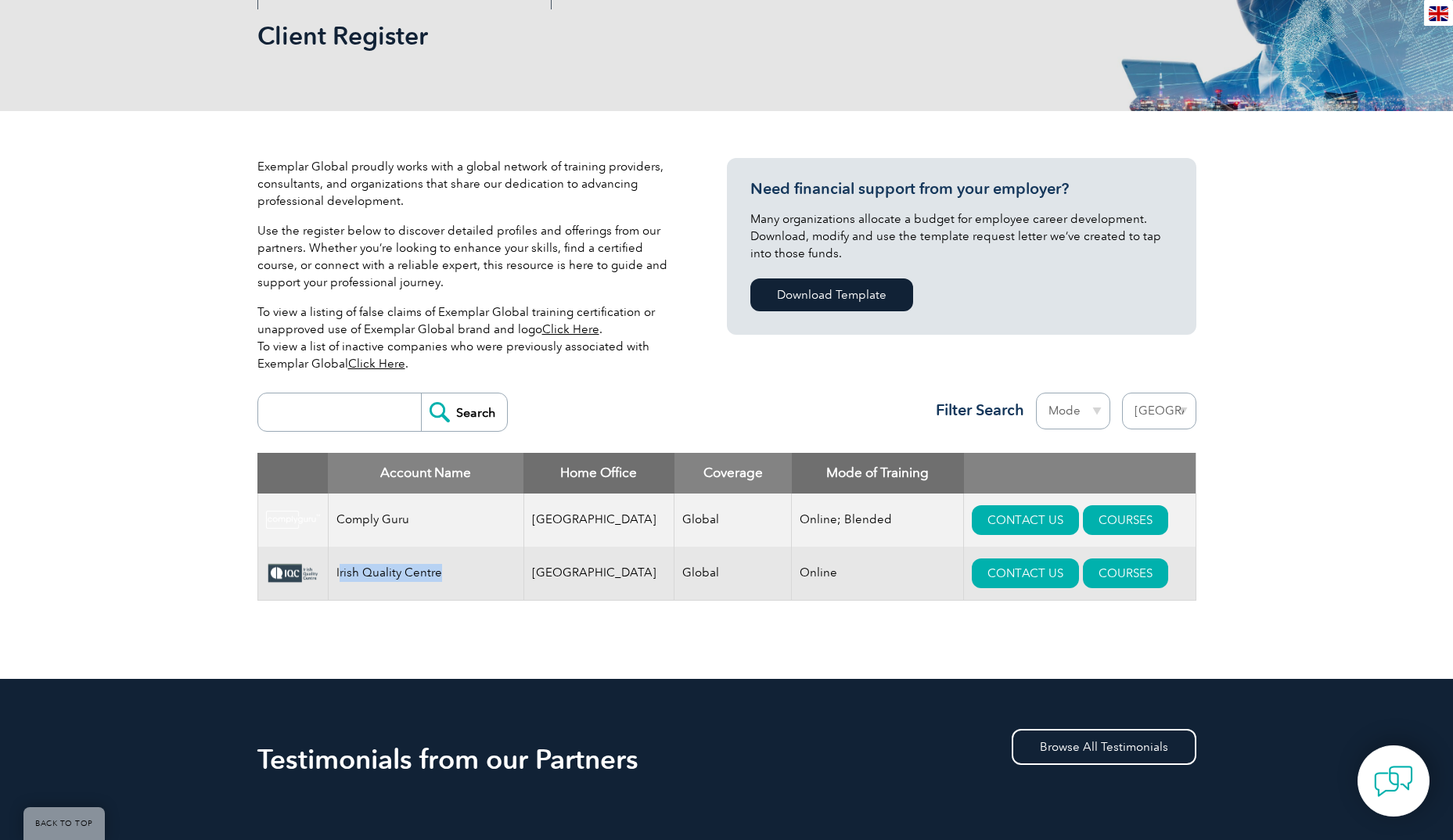
drag, startPoint x: 440, startPoint y: 572, endPoint x: 342, endPoint y: 570, distance: 98.0
click at [342, 570] on td "Irish Quality Centre" at bounding box center [425, 573] width 196 height 54
click at [335, 572] on td "Irish Quality Centre" at bounding box center [425, 573] width 196 height 54
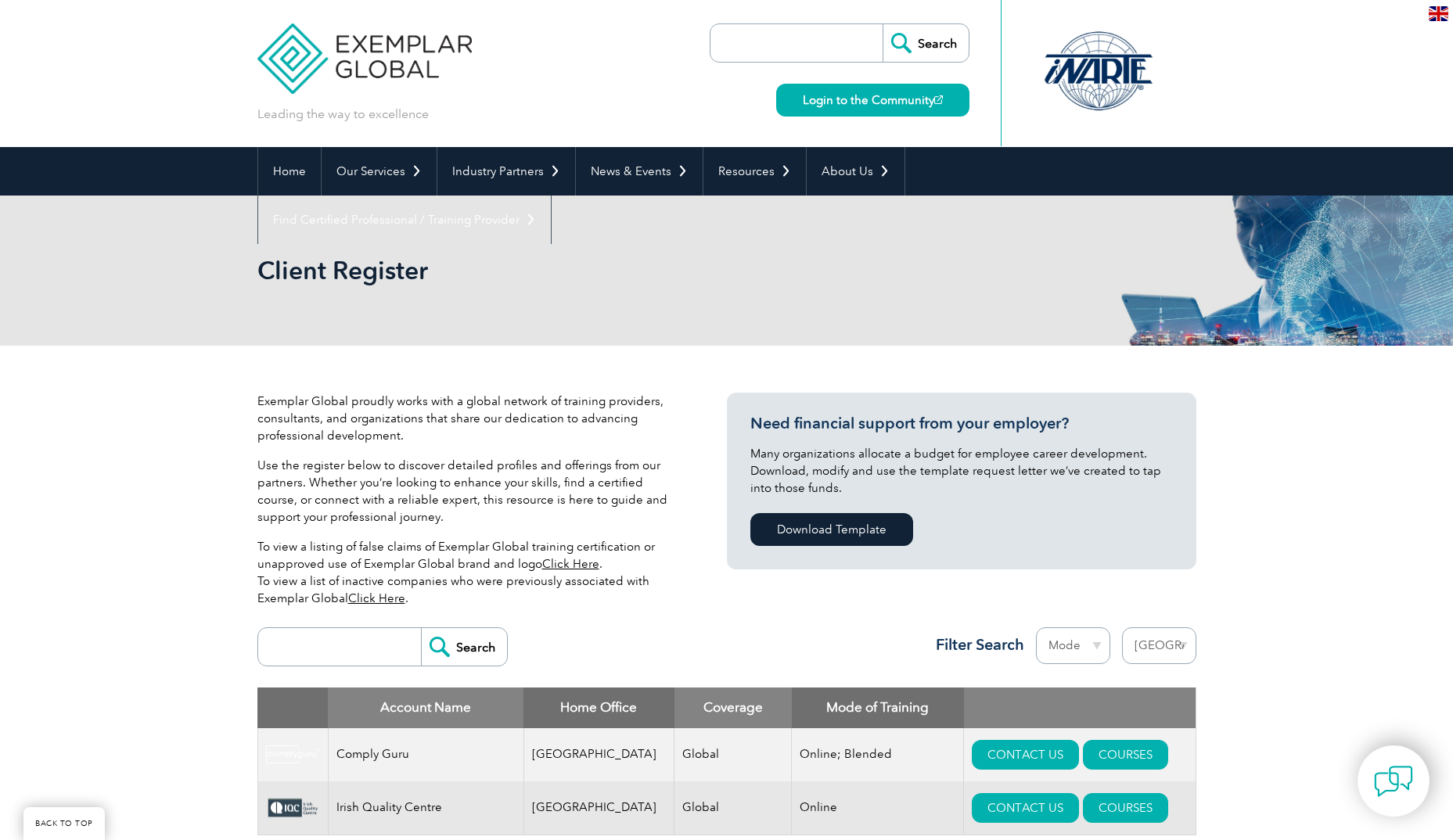
select select "[GEOGRAPHIC_DATA]"
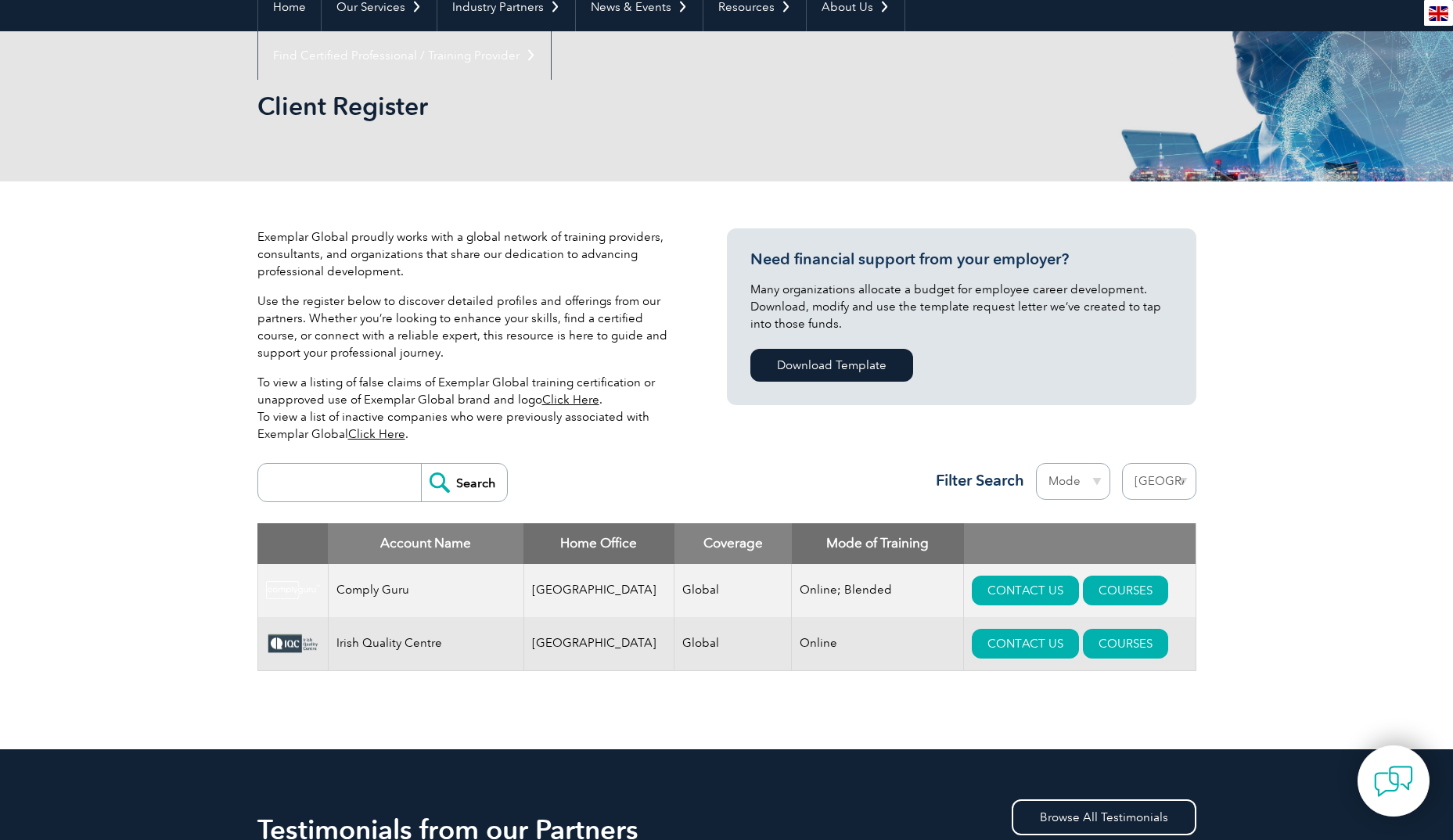
scroll to position [78, 0]
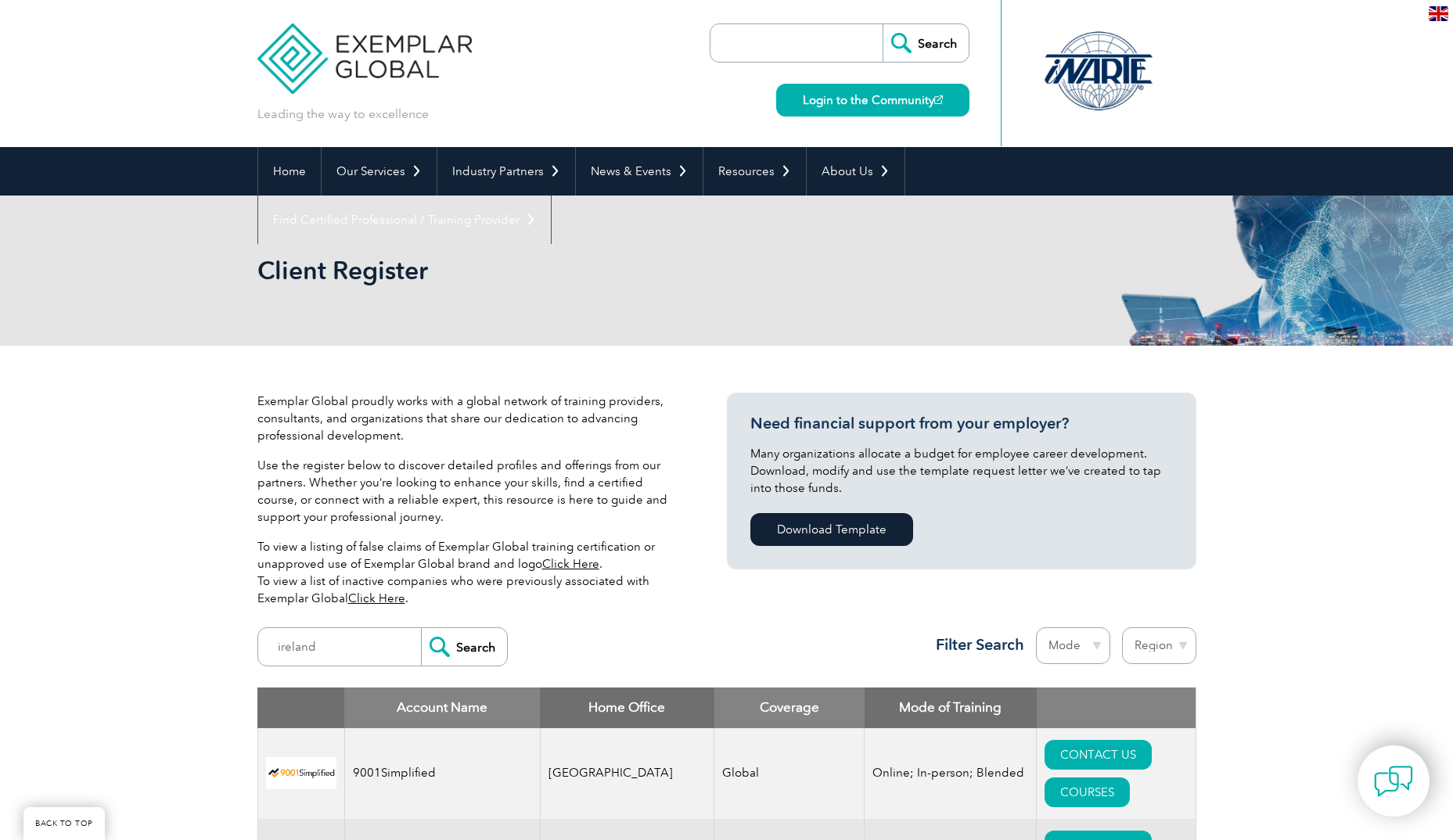
select select "[GEOGRAPHIC_DATA]"
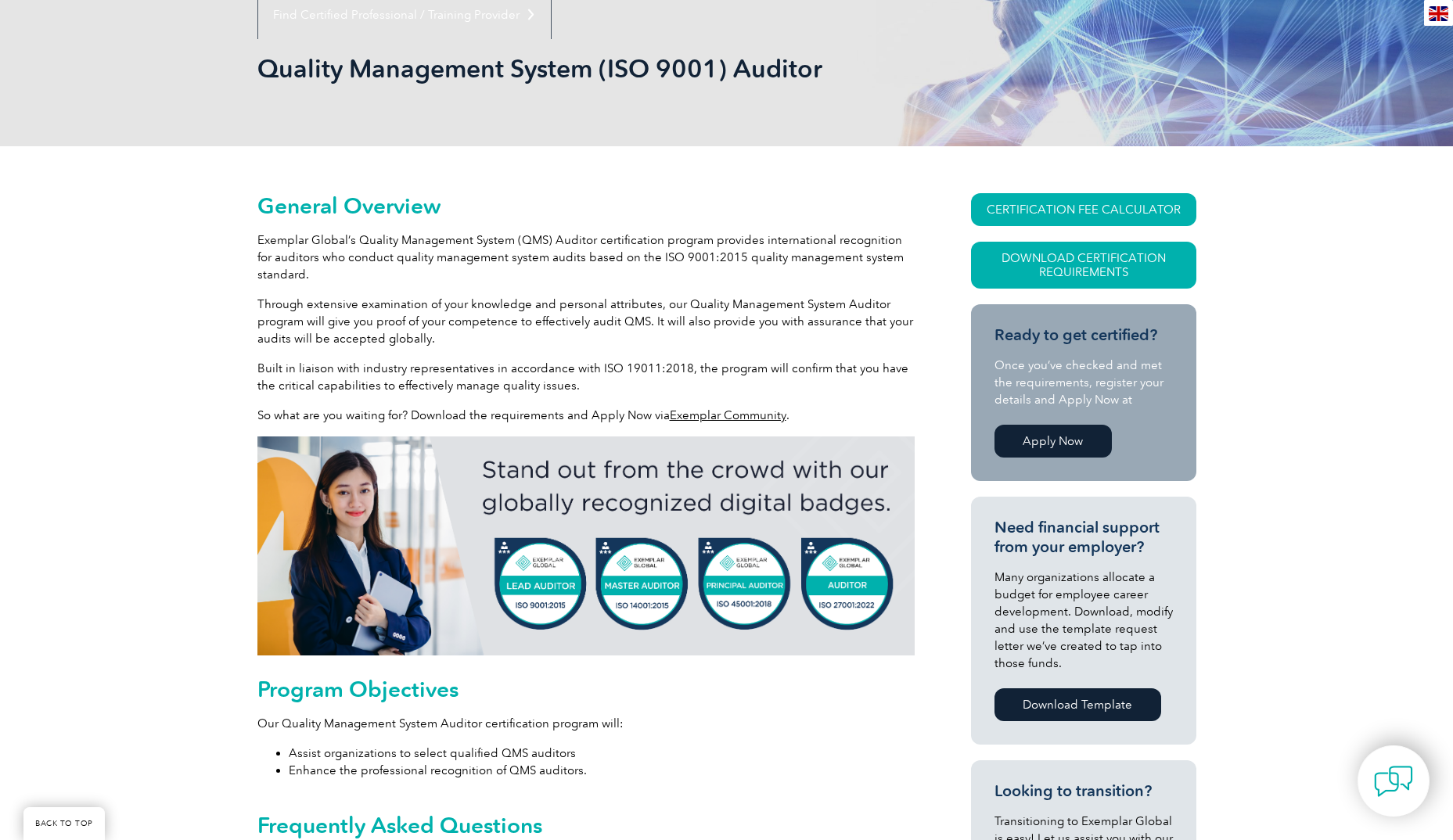
scroll to position [232, 0]
